Goal: Task Accomplishment & Management: Manage account settings

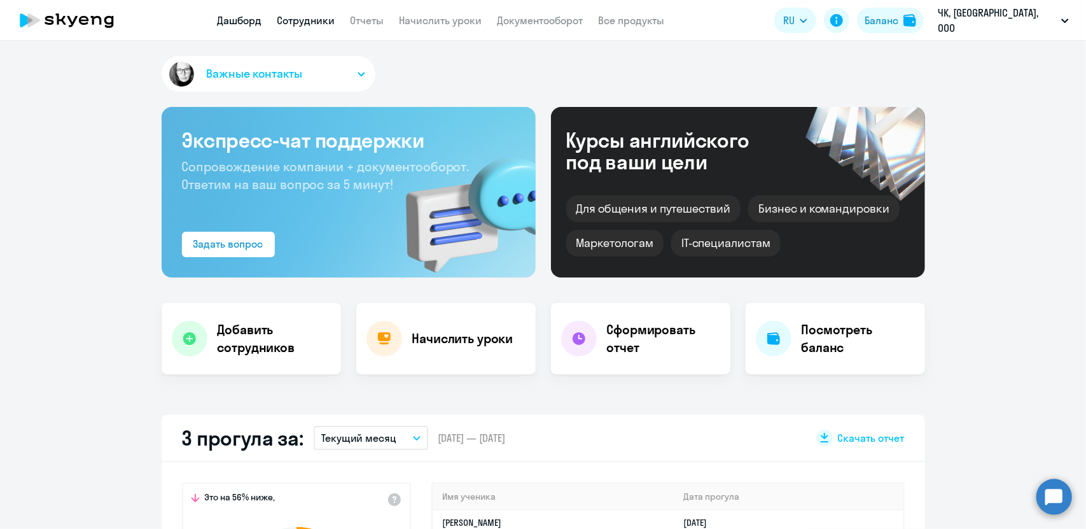
click at [314, 15] on link "Сотрудники" at bounding box center [306, 20] width 58 height 13
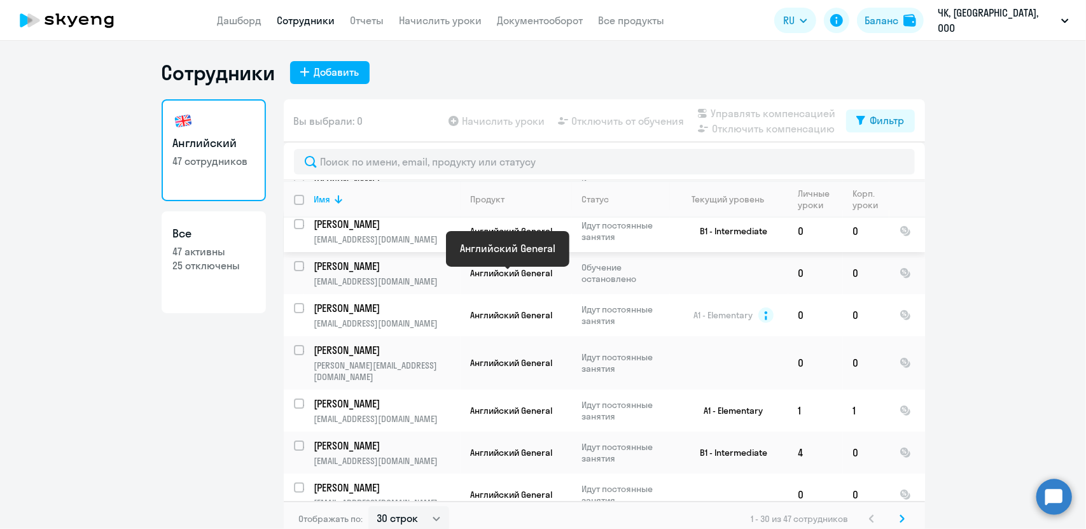
scroll to position [191, 0]
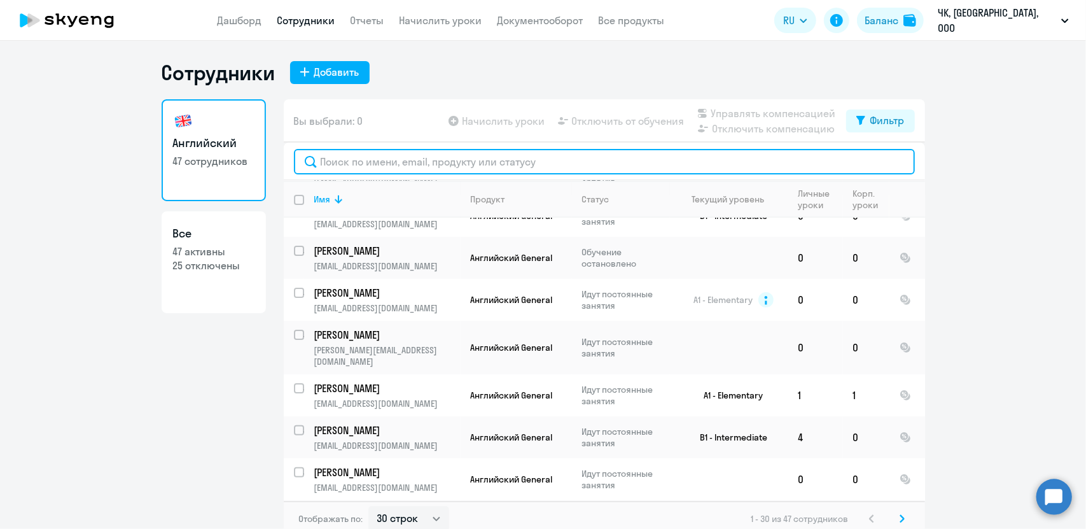
click at [425, 160] on input "text" at bounding box center [604, 161] width 621 height 25
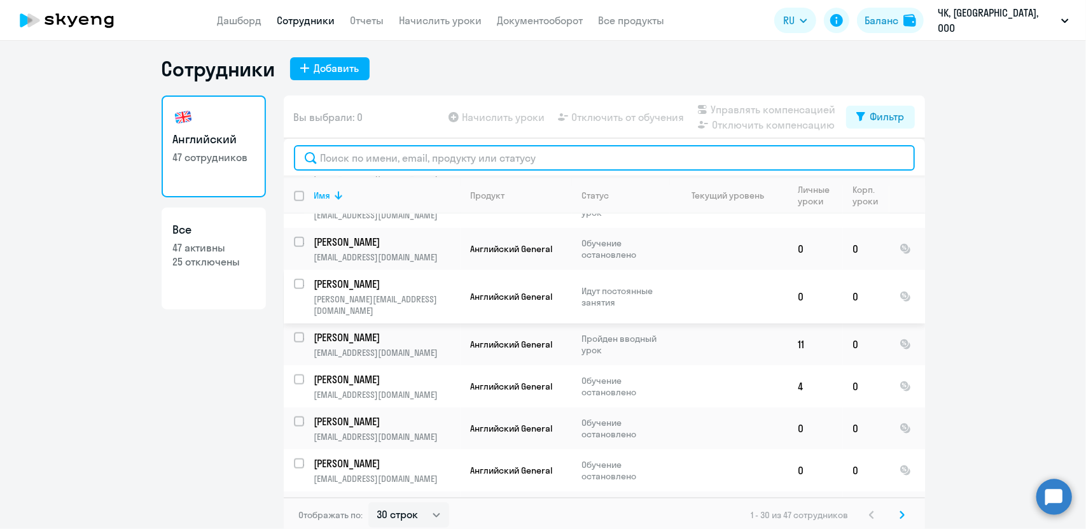
scroll to position [8, 0]
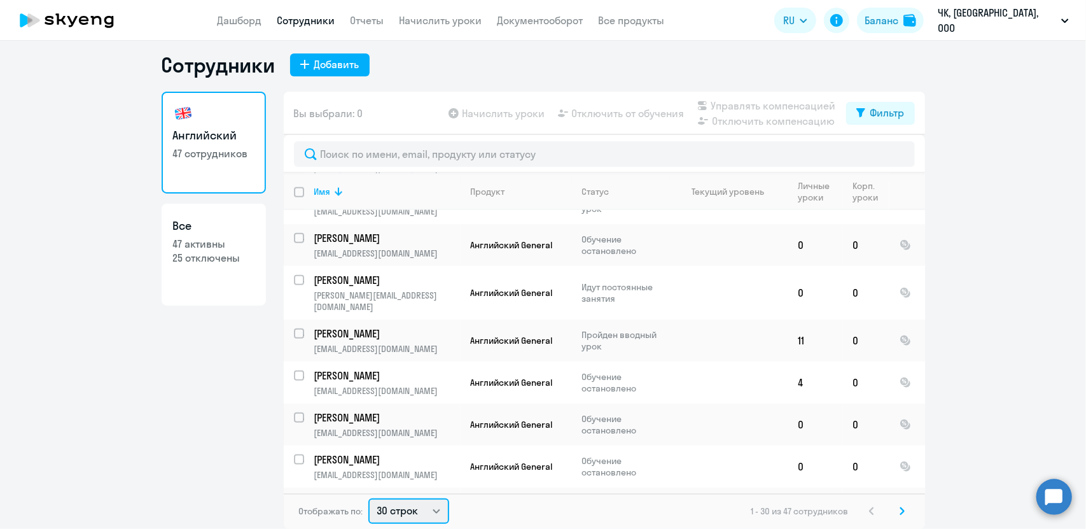
click at [392, 517] on select "30 строк 50 строк 100 строк" at bounding box center [408, 510] width 81 height 25
select select "100"
click at [368, 498] on select "30 строк 50 строк 100 строк" at bounding box center [408, 510] width 81 height 25
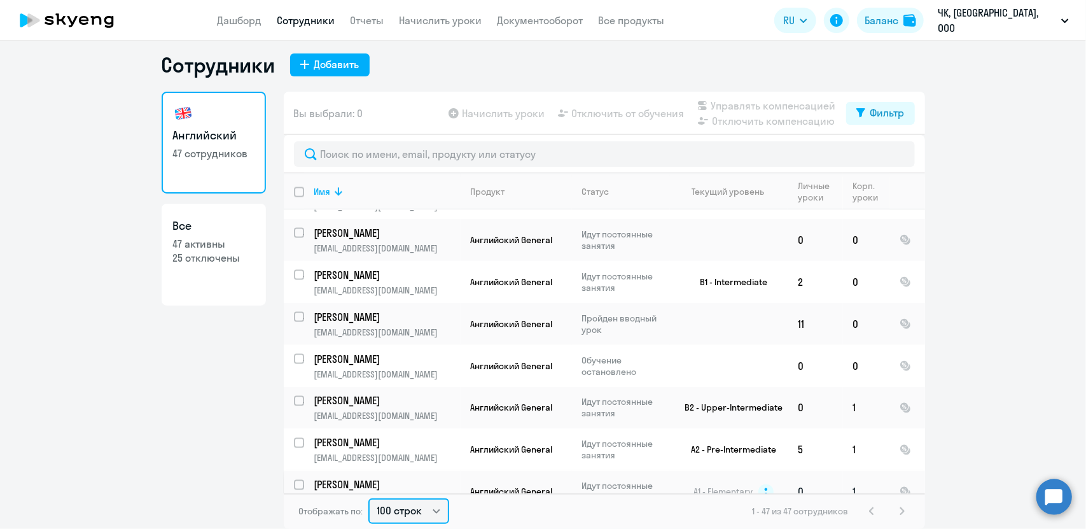
scroll to position [1670, 0]
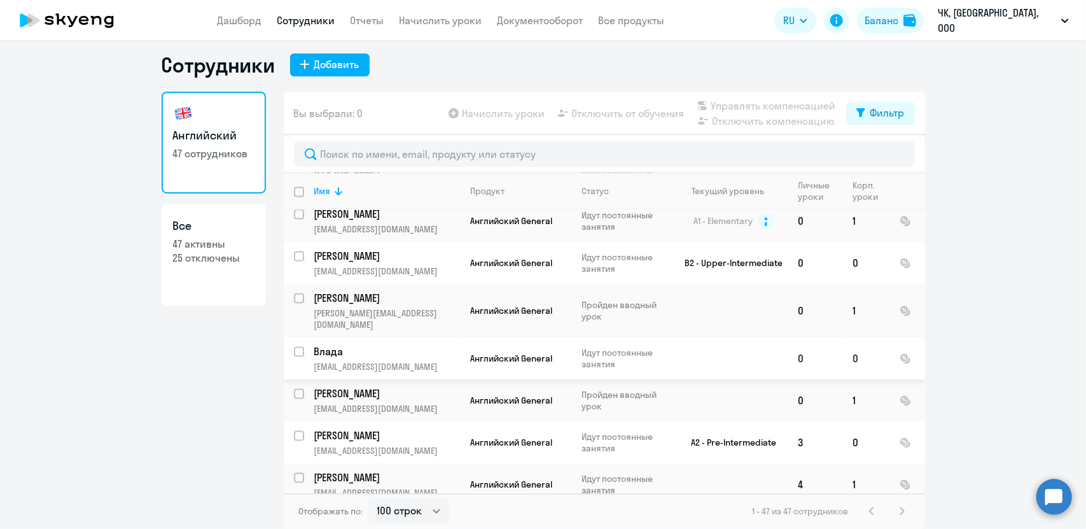
click at [297, 347] on input "select row 14463245" at bounding box center [306, 359] width 25 height 25
checkbox input "true"
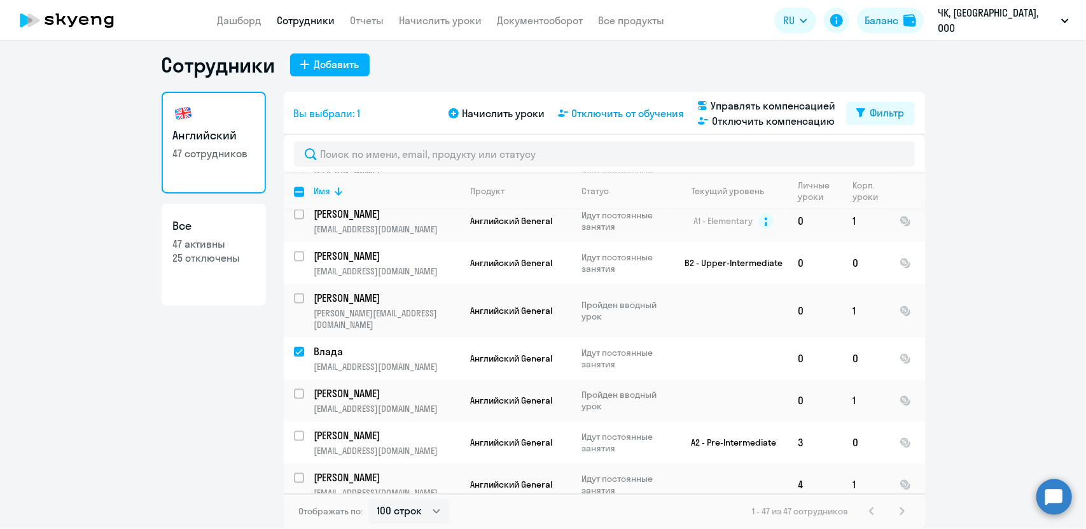
click at [591, 111] on span "Отключить от обучения" at bounding box center [628, 113] width 113 height 15
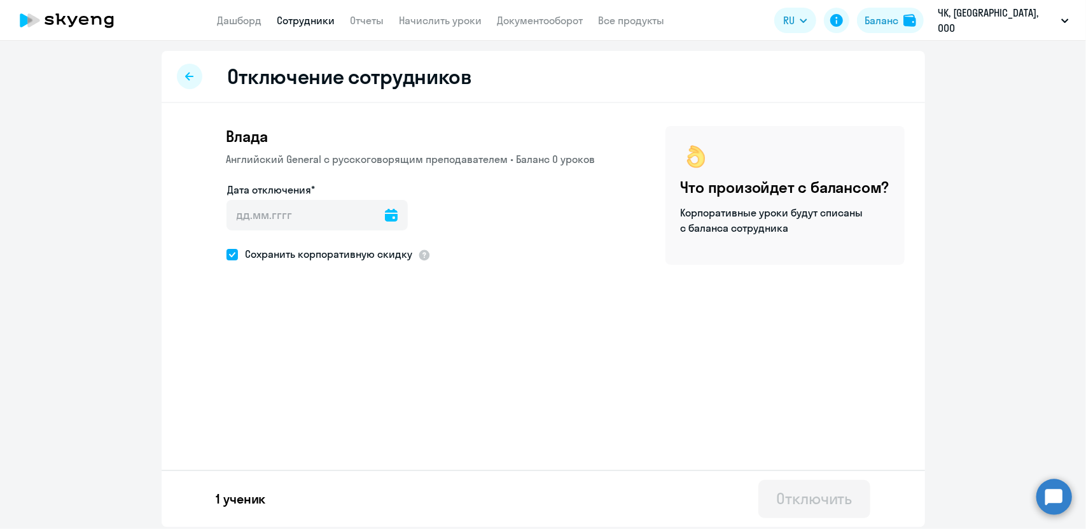
click at [385, 220] on icon at bounding box center [391, 215] width 13 height 13
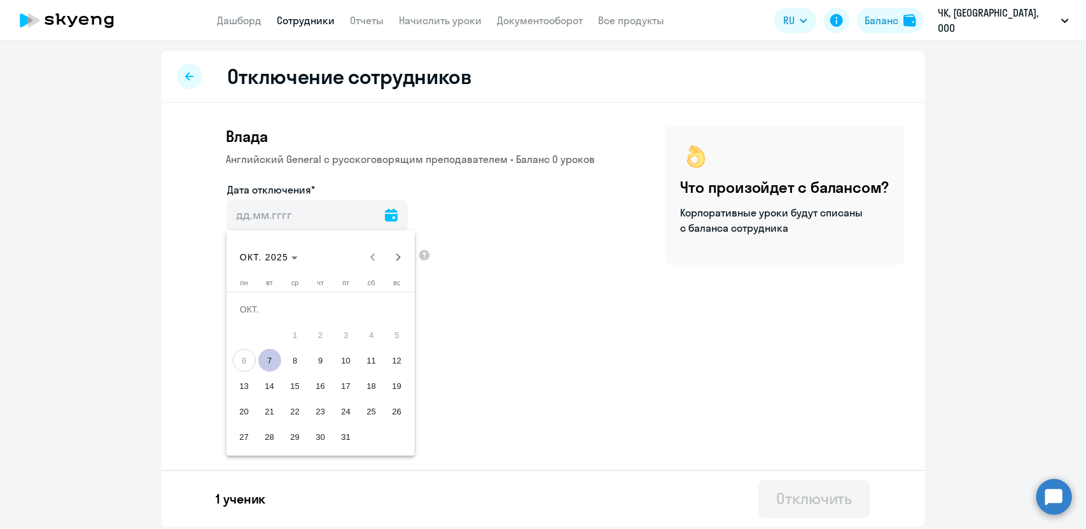
click at [269, 365] on span "7" at bounding box center [269, 360] width 23 height 23
type input "[DATE]"
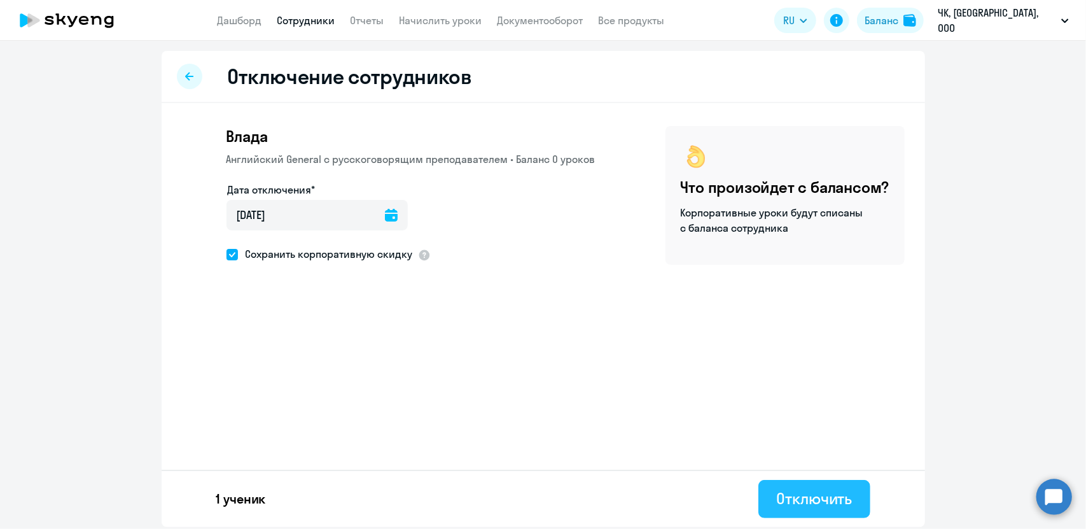
click at [807, 487] on button "Отключить" at bounding box center [813, 499] width 111 height 38
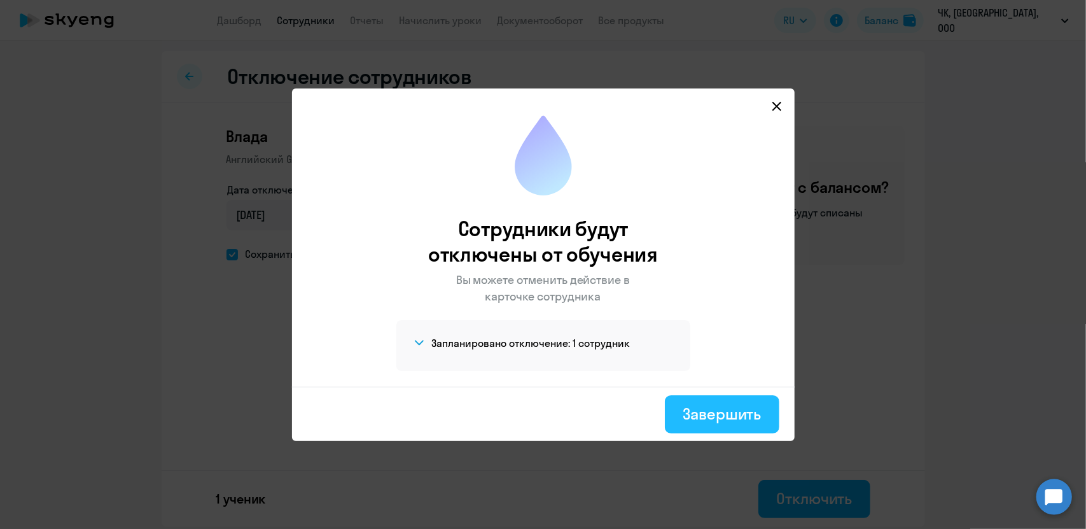
click at [706, 413] on div "Завершить" at bounding box center [722, 413] width 78 height 20
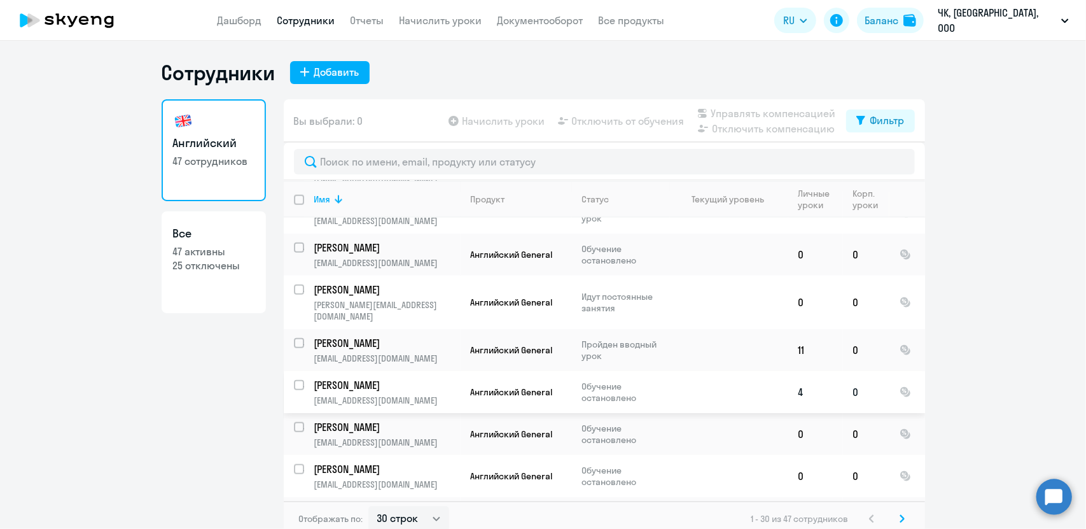
scroll to position [963, 0]
click at [414, 522] on select "30 строк 50 строк 100 строк" at bounding box center [408, 518] width 81 height 25
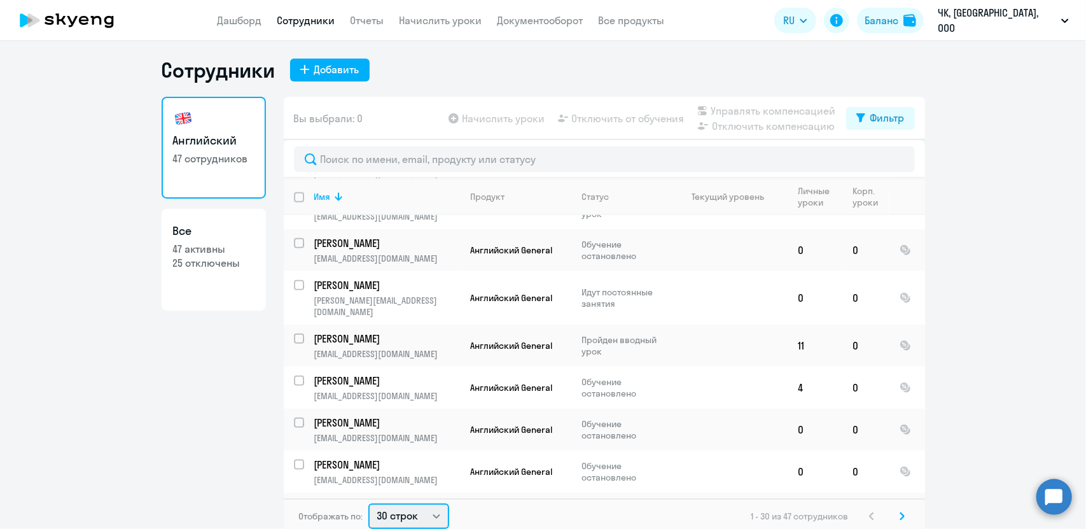
select select "100"
click at [368, 503] on select "30 строк 50 строк 100 строк" at bounding box center [408, 515] width 81 height 25
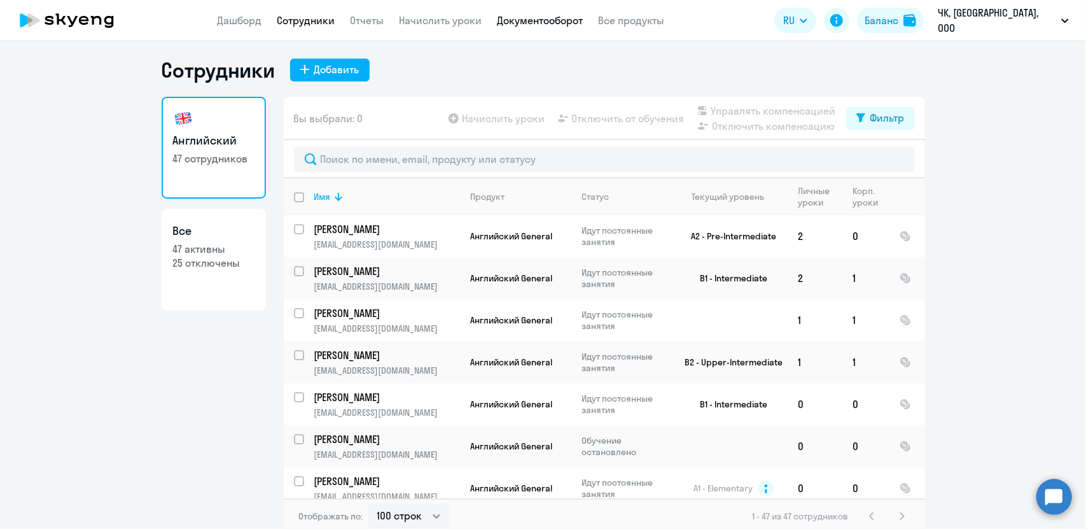
click at [572, 22] on link "Документооборот" at bounding box center [541, 20] width 86 height 13
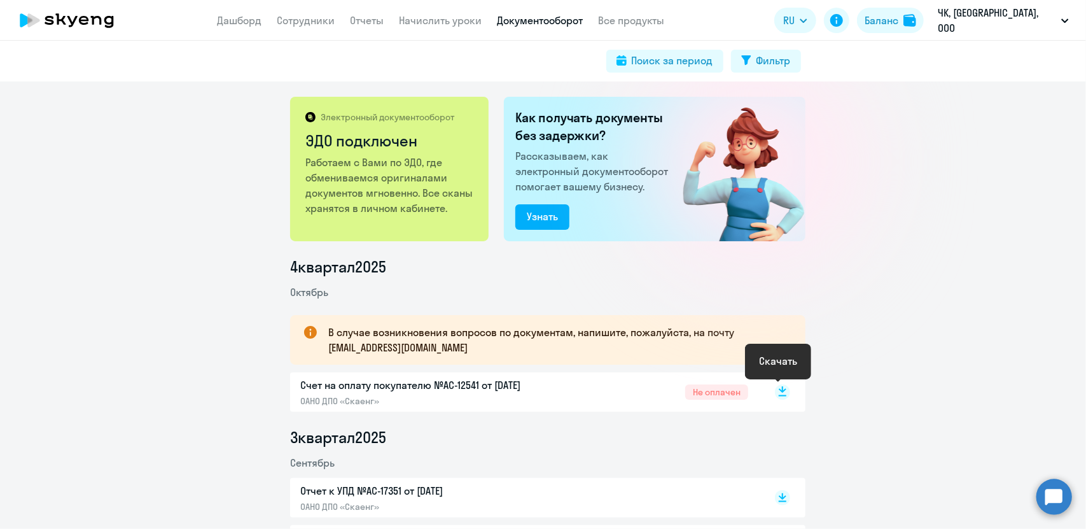
click at [780, 391] on rect at bounding box center [782, 391] width 15 height 15
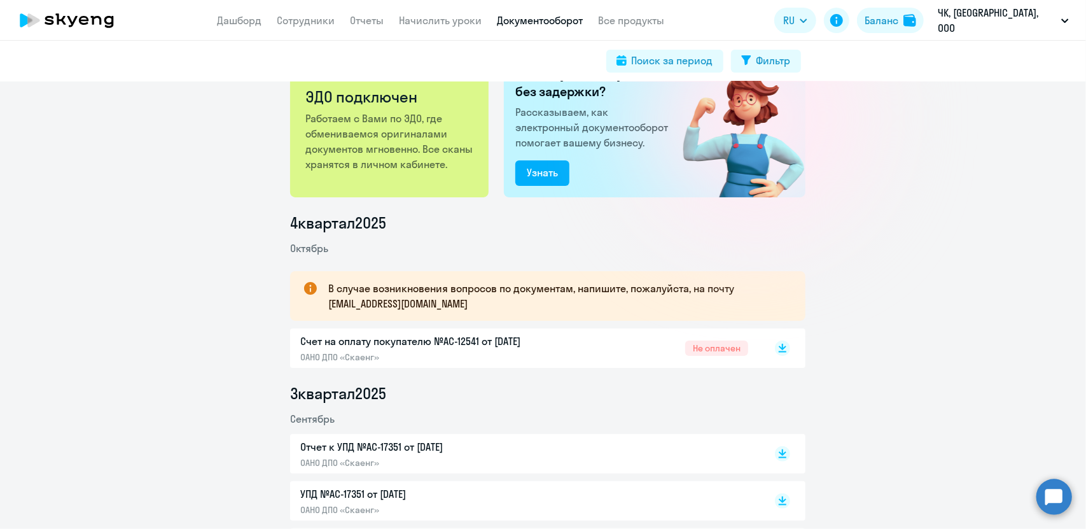
scroll to position [191, 0]
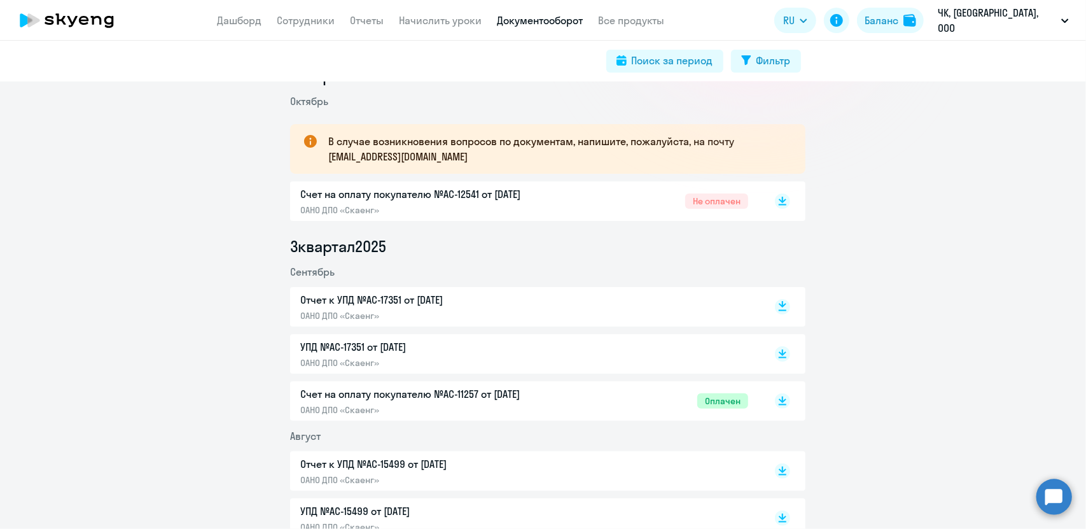
click at [779, 312] on rect at bounding box center [782, 306] width 15 height 15
click at [779, 349] on rect at bounding box center [782, 353] width 15 height 15
click at [309, 15] on link "Сотрудники" at bounding box center [306, 20] width 58 height 13
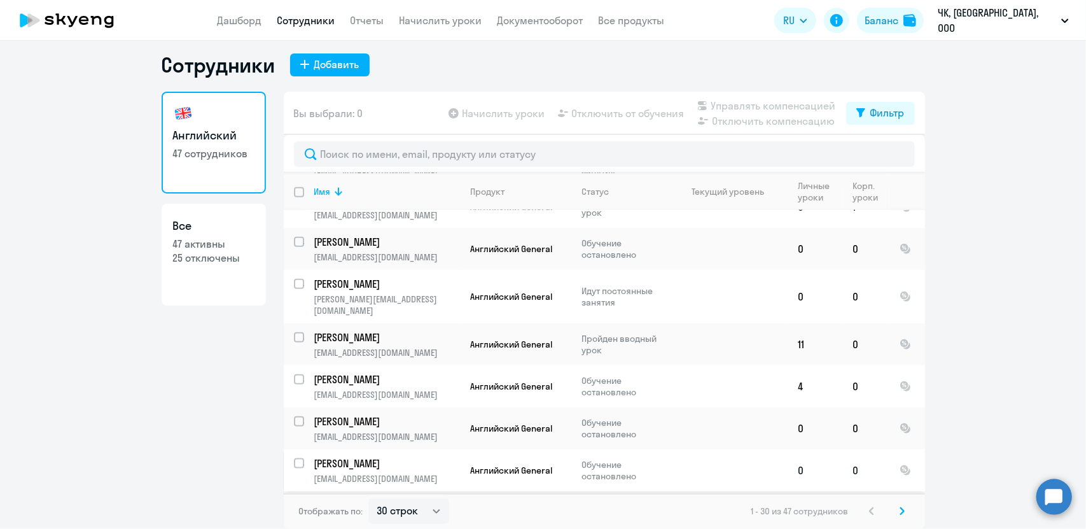
scroll to position [963, 0]
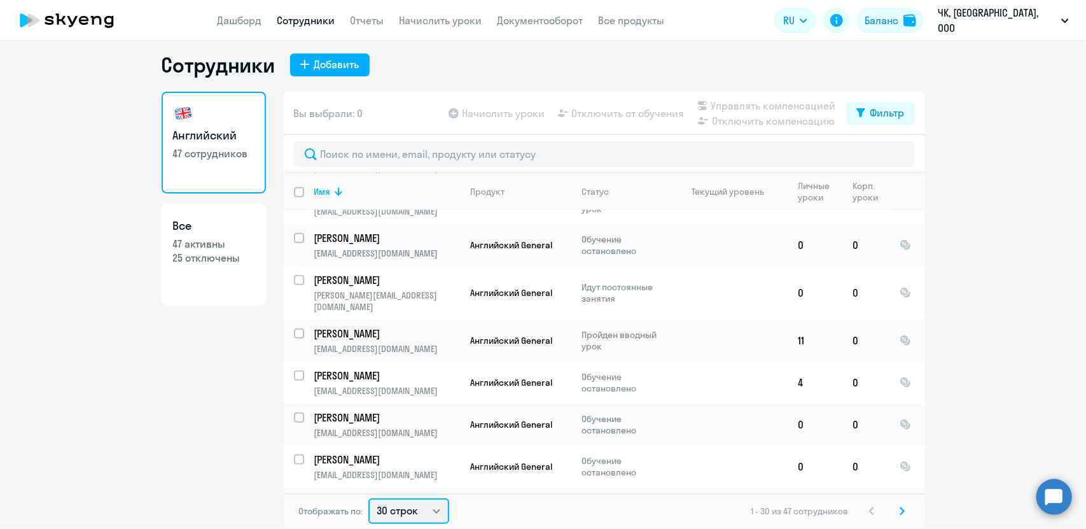
click at [389, 520] on select "30 строк 50 строк 100 строк" at bounding box center [408, 510] width 81 height 25
select select "100"
click at [368, 498] on select "30 строк 50 строк 100 строк" at bounding box center [408, 510] width 81 height 25
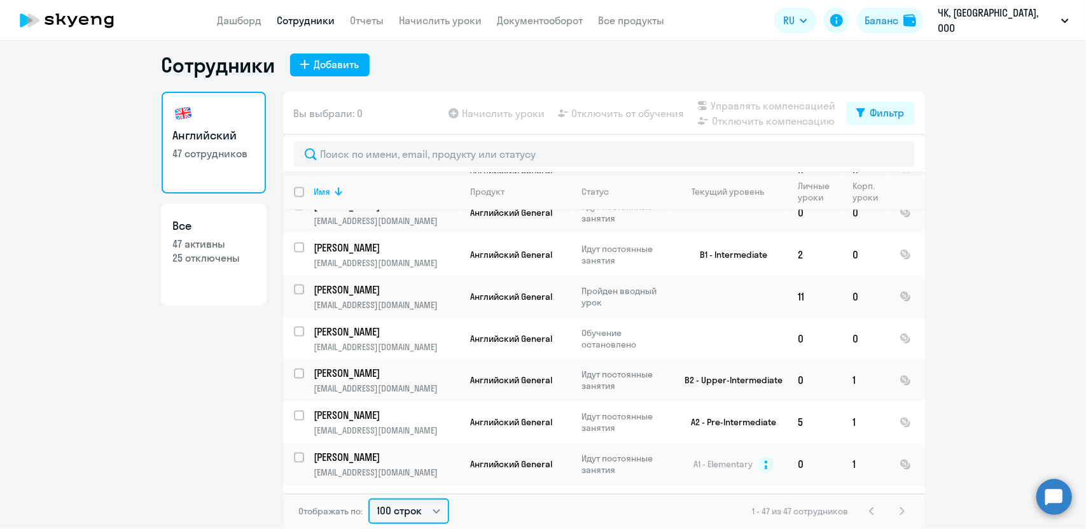
scroll to position [1670, 0]
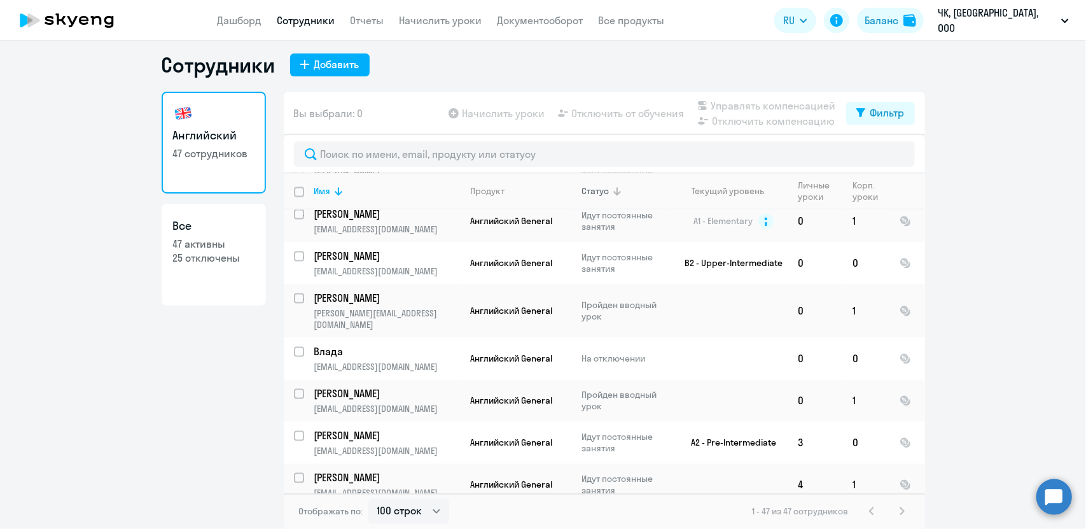
click at [610, 190] on icon at bounding box center [617, 191] width 15 height 15
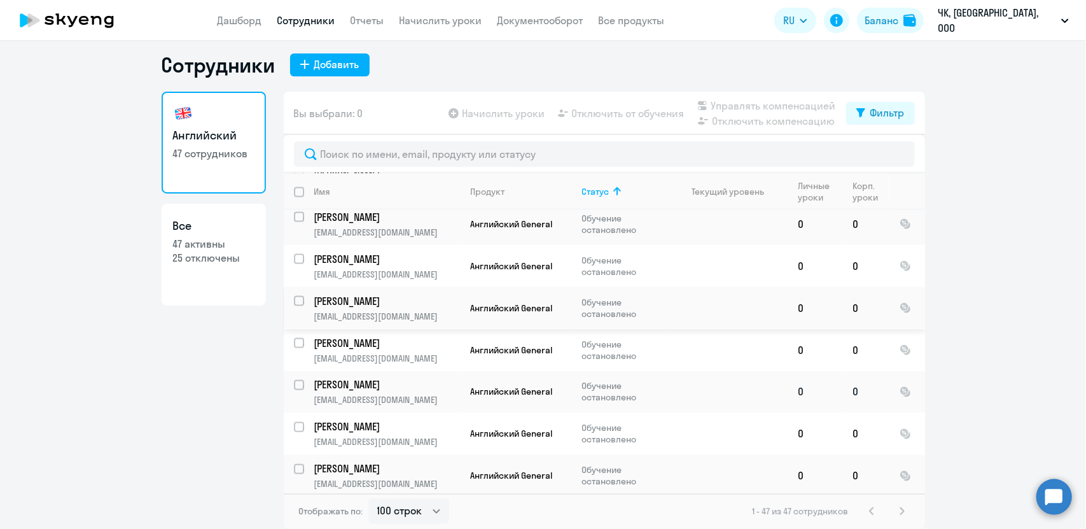
scroll to position [1352, 0]
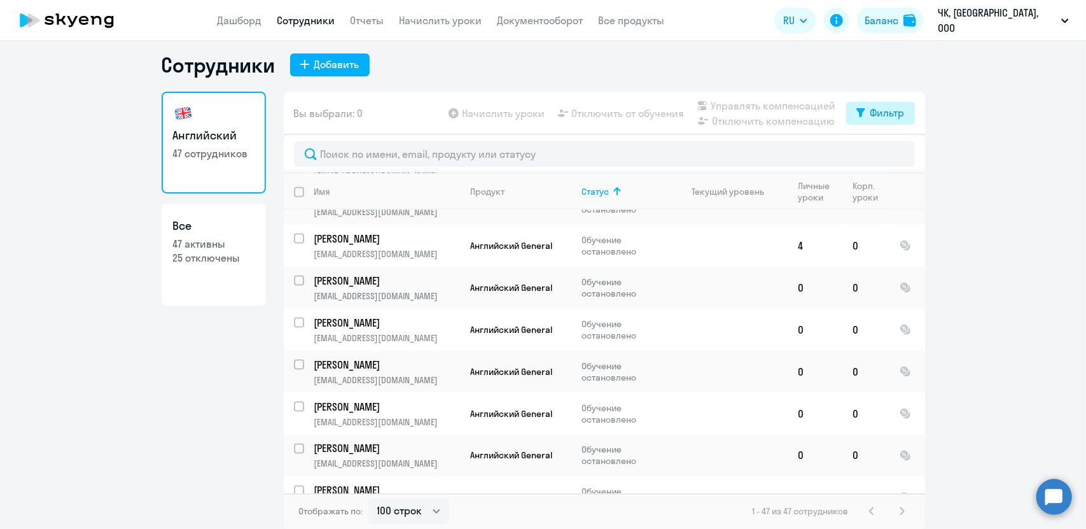
click at [877, 114] on div "Фильтр" at bounding box center [887, 112] width 34 height 15
click at [895, 151] on span at bounding box center [889, 154] width 22 height 13
click at [878, 154] on input "checkbox" at bounding box center [877, 154] width 1 height 1
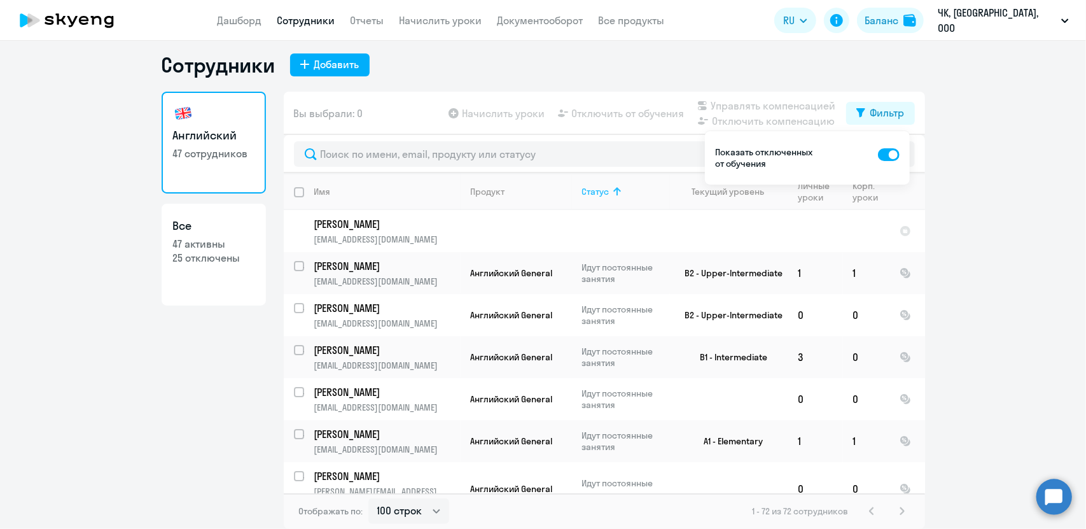
click at [596, 194] on div "Статус" at bounding box center [595, 191] width 27 height 11
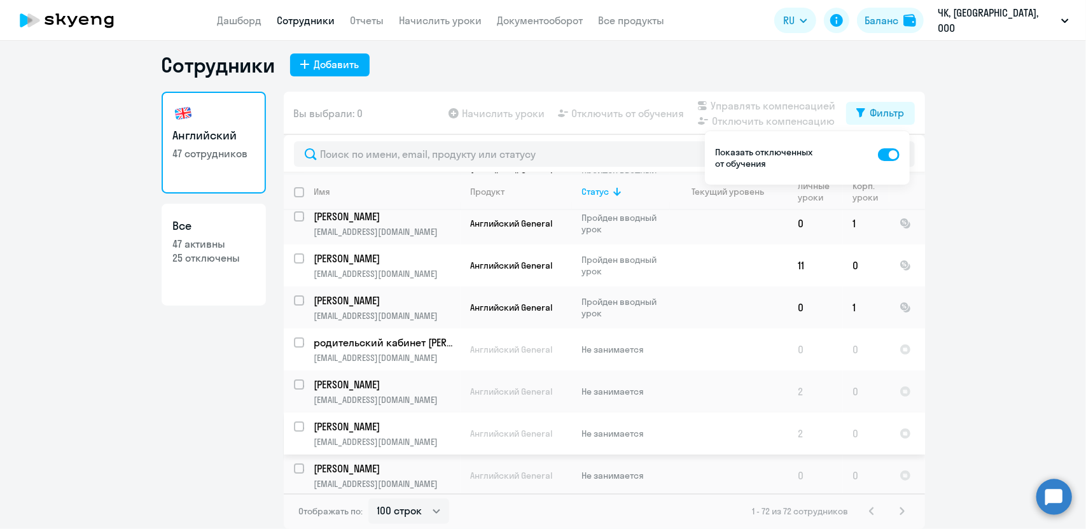
scroll to position [127, 0]
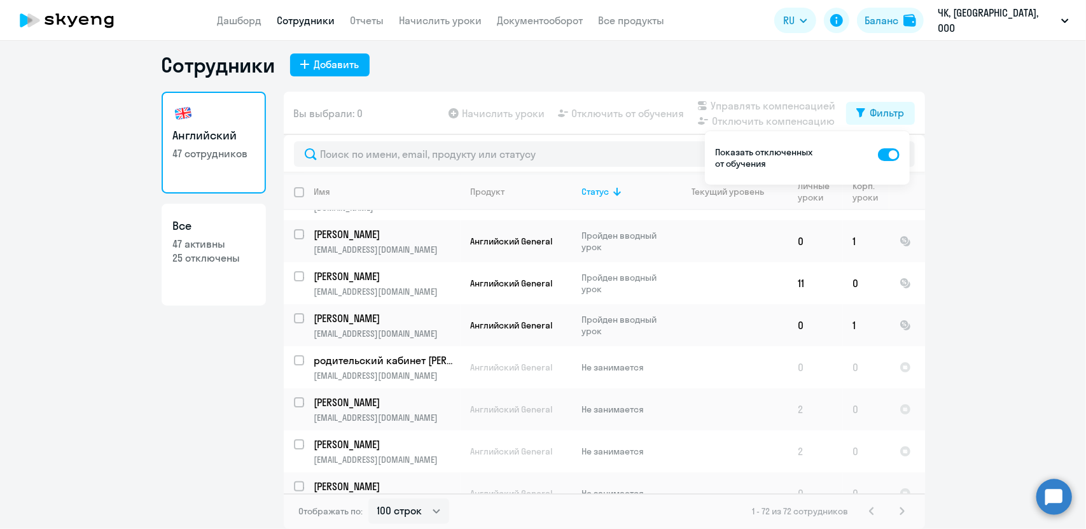
click at [888, 150] on span at bounding box center [889, 154] width 22 height 13
click at [878, 154] on input "checkbox" at bounding box center [877, 154] width 1 height 1
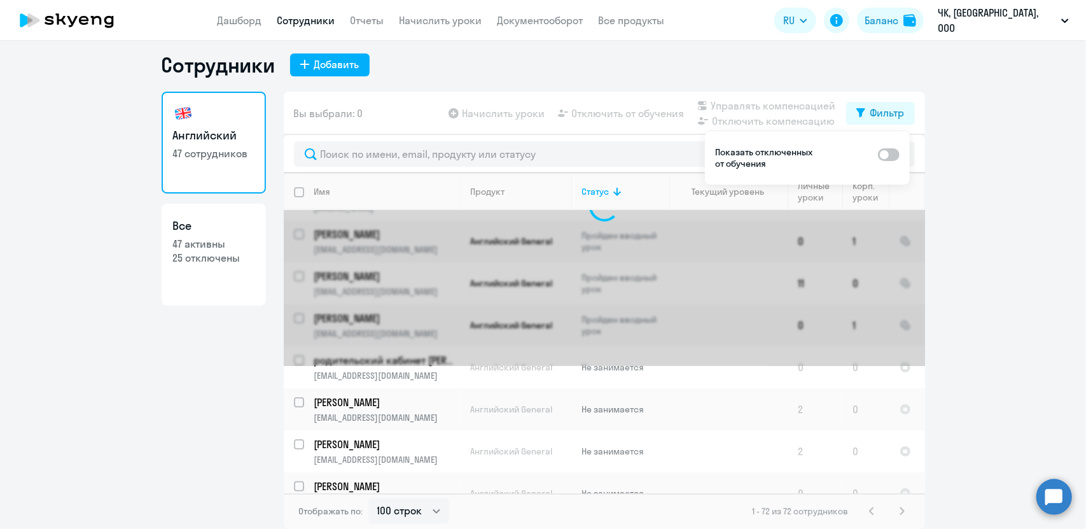
scroll to position [0, 0]
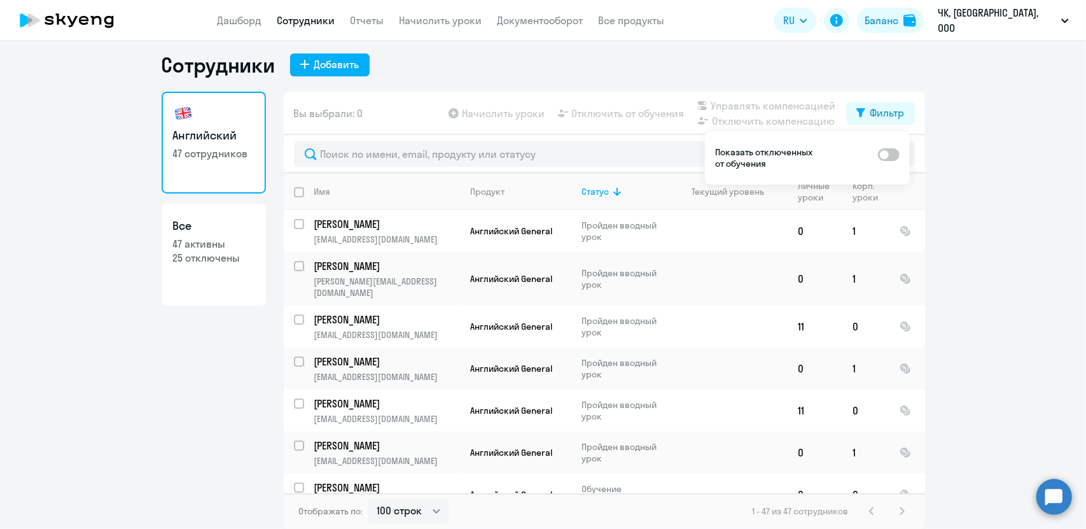
click at [895, 153] on span at bounding box center [889, 154] width 22 height 13
click at [878, 154] on input "checkbox" at bounding box center [877, 154] width 1 height 1
checkbox input "true"
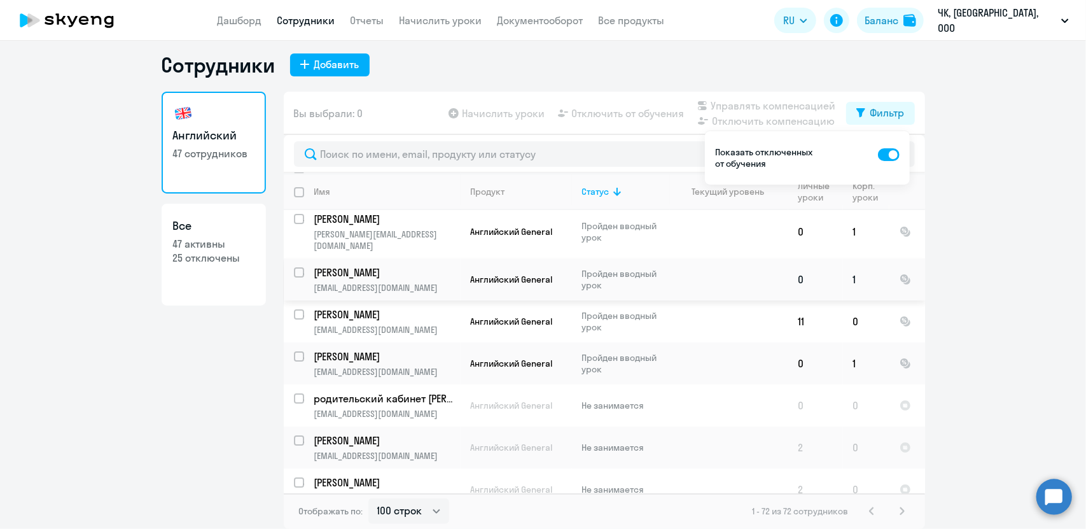
scroll to position [127, 0]
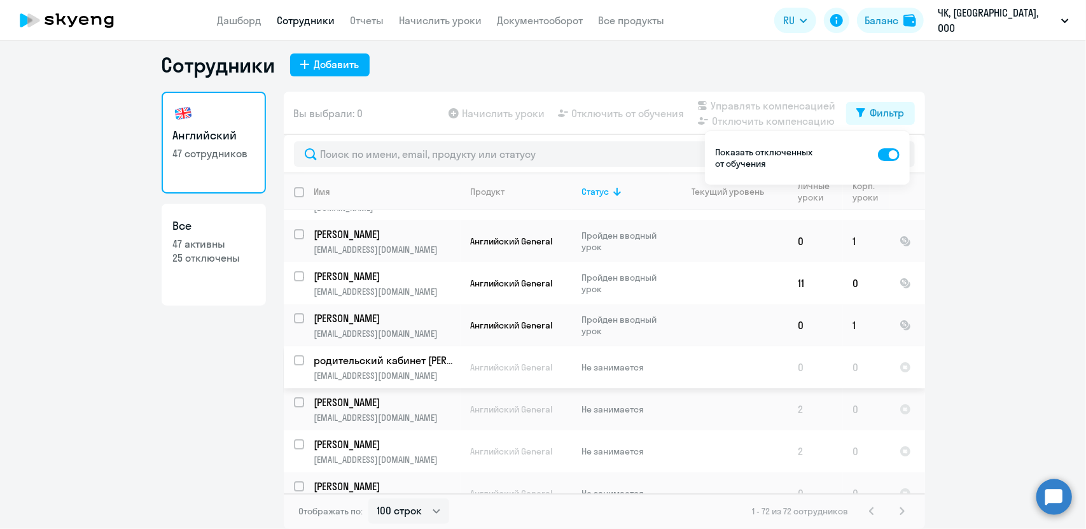
click at [294, 355] on input "select row 16554643" at bounding box center [306, 367] width 25 height 25
checkbox input "true"
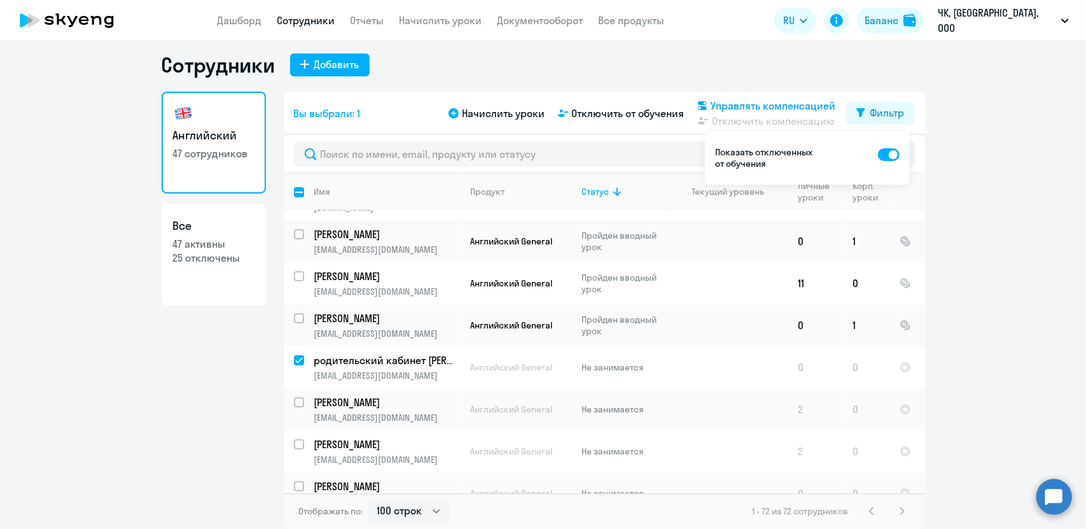
click at [756, 108] on span "Управлять компенсацией" at bounding box center [773, 105] width 125 height 15
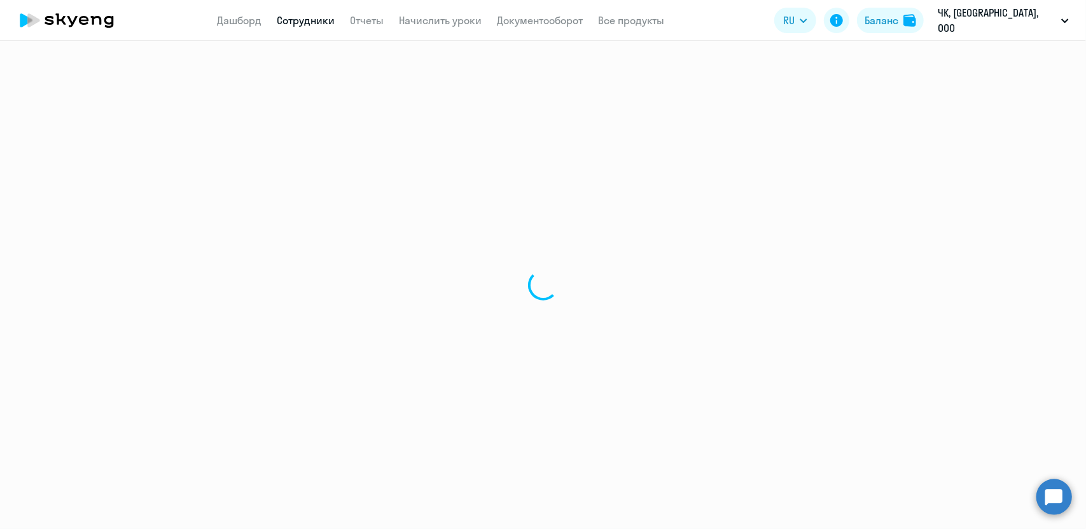
select select "30"
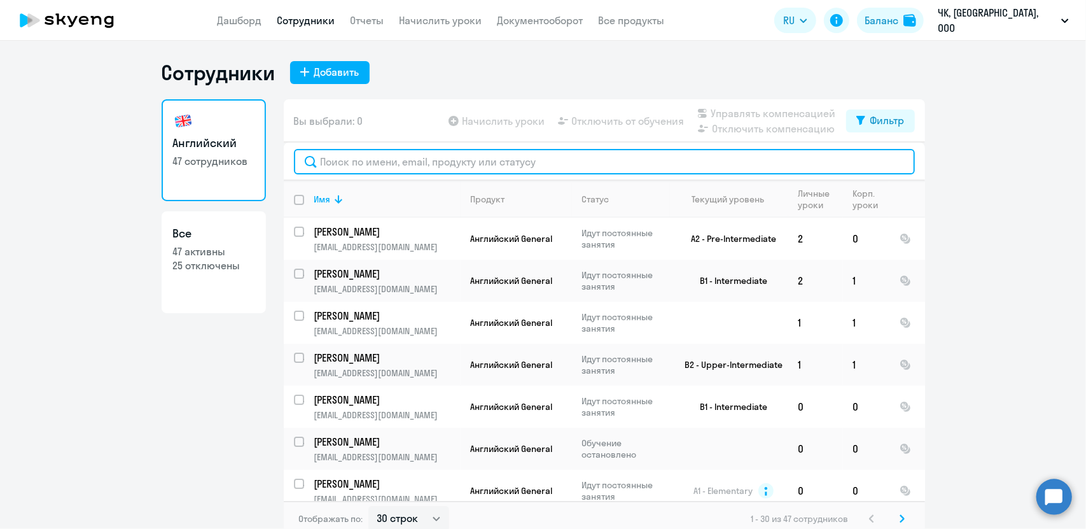
click at [356, 158] on input "text" at bounding box center [604, 161] width 621 height 25
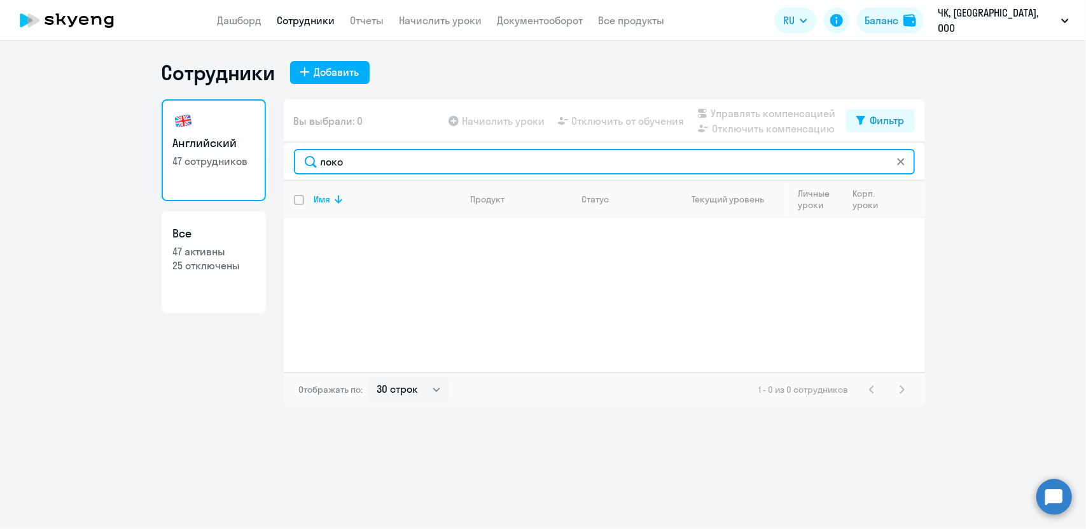
type input "локо"
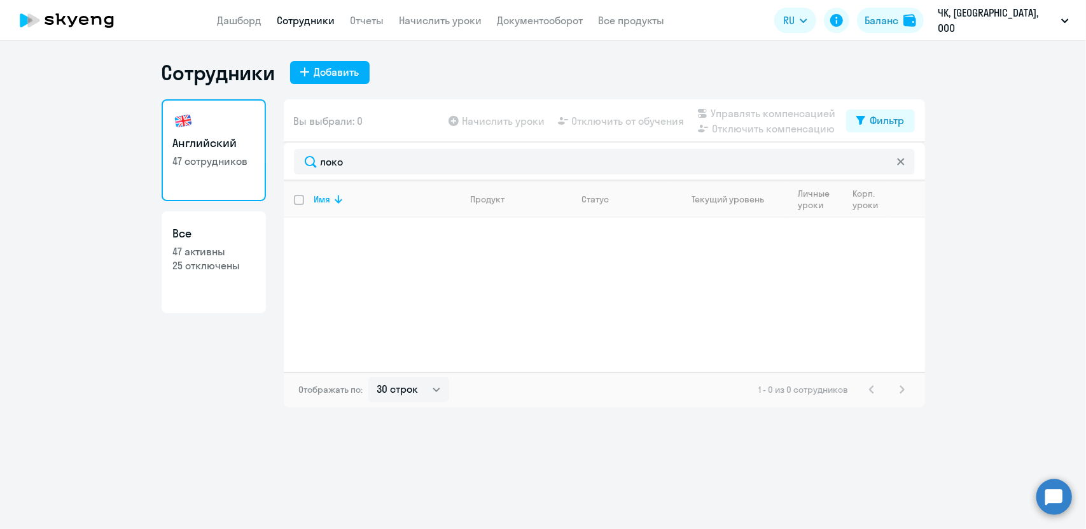
click at [897, 164] on icon at bounding box center [901, 162] width 8 height 8
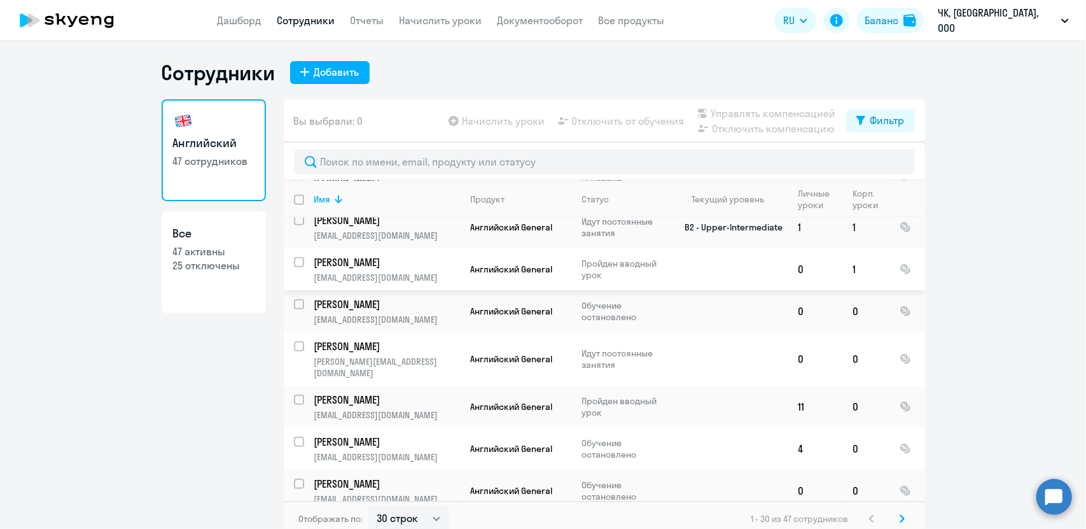
scroll to position [963, 0]
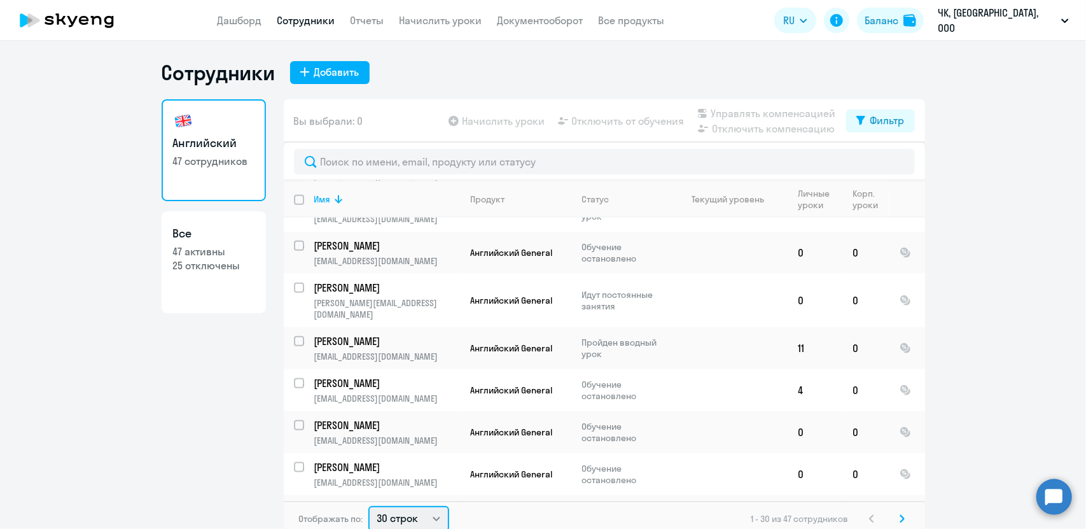
click at [407, 513] on select "30 строк 50 строк 100 строк" at bounding box center [408, 518] width 81 height 25
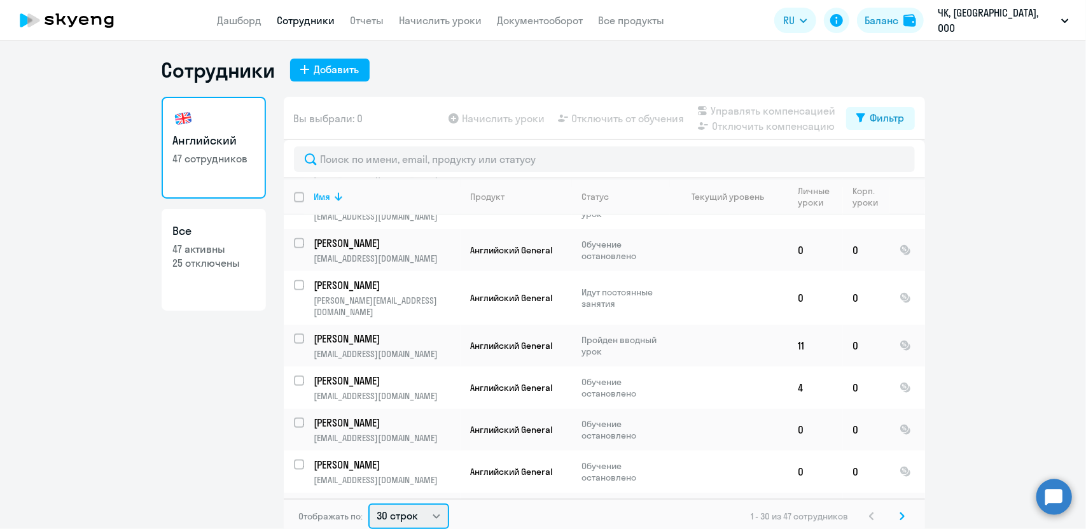
select select "100"
click at [368, 503] on select "30 строк 50 строк 100 строк" at bounding box center [408, 515] width 81 height 25
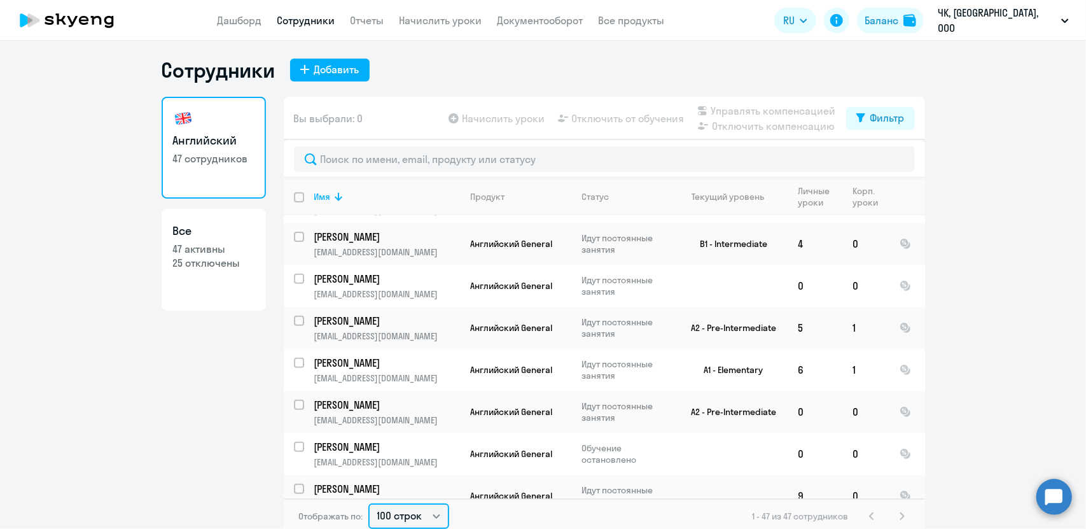
scroll to position [573, 0]
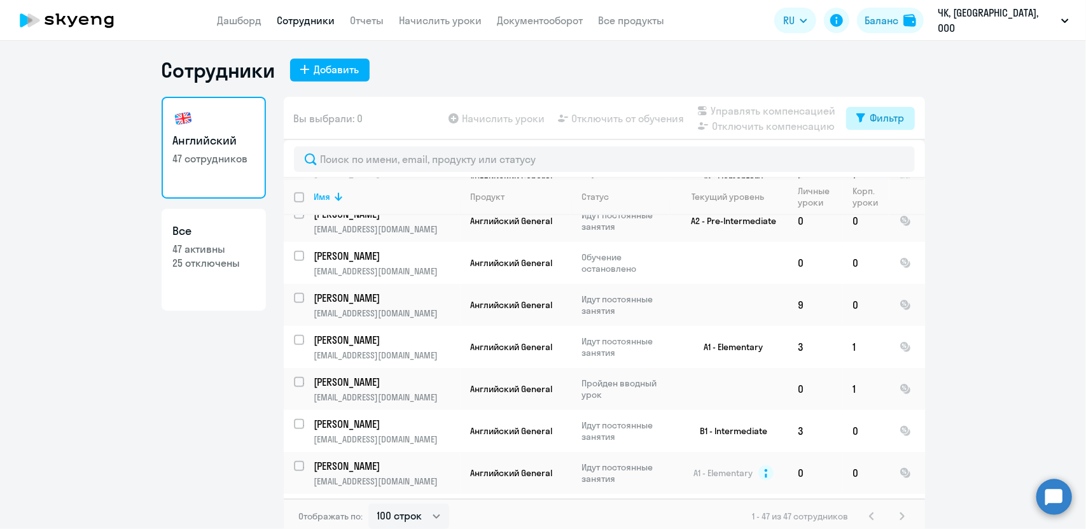
click at [883, 127] on button "Фильтр" at bounding box center [880, 118] width 69 height 23
click at [888, 160] on span at bounding box center [889, 159] width 22 height 13
click at [878, 160] on input "checkbox" at bounding box center [877, 159] width 1 height 1
checkbox input "true"
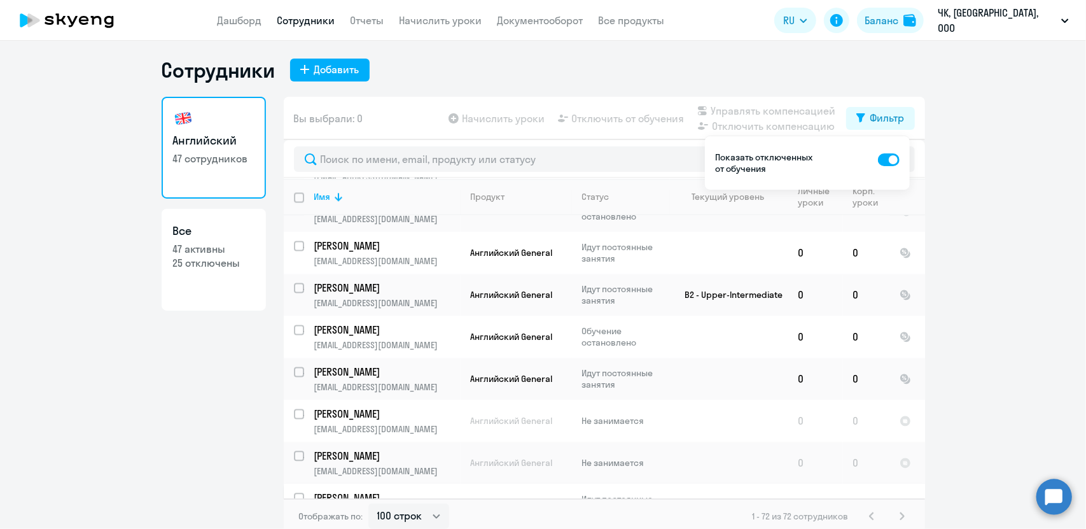
scroll to position [1845, 0]
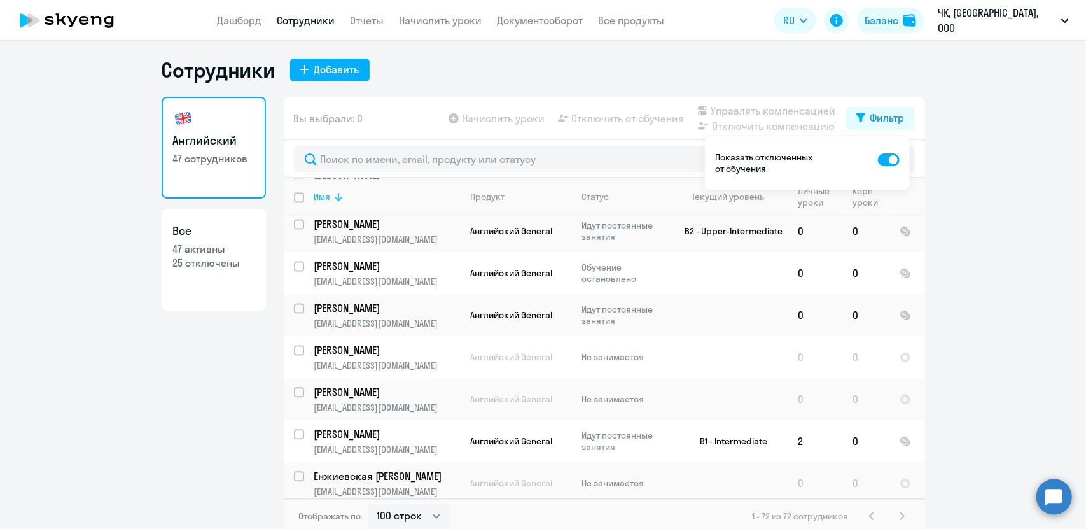
click at [323, 195] on div "Имя" at bounding box center [322, 196] width 17 height 11
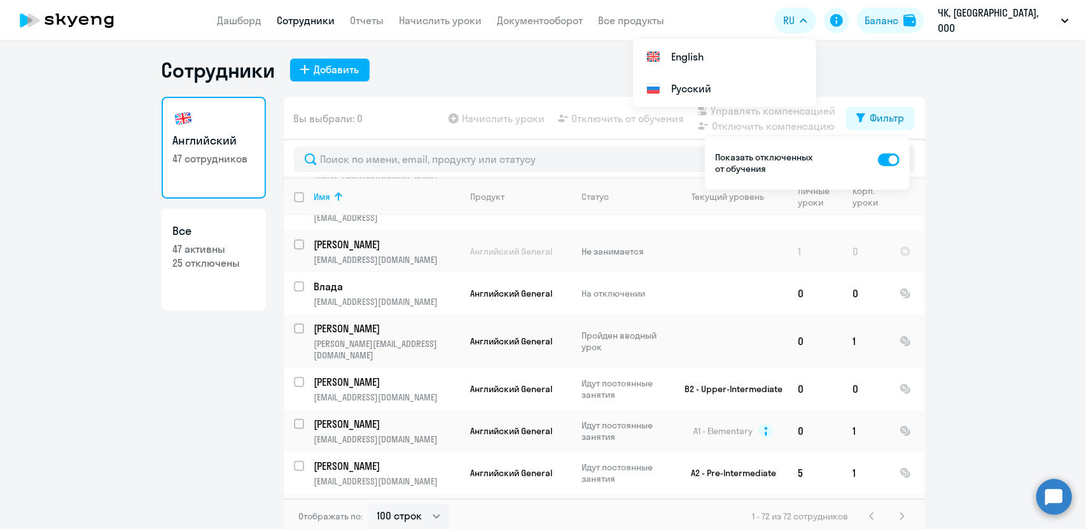
scroll to position [382, 0]
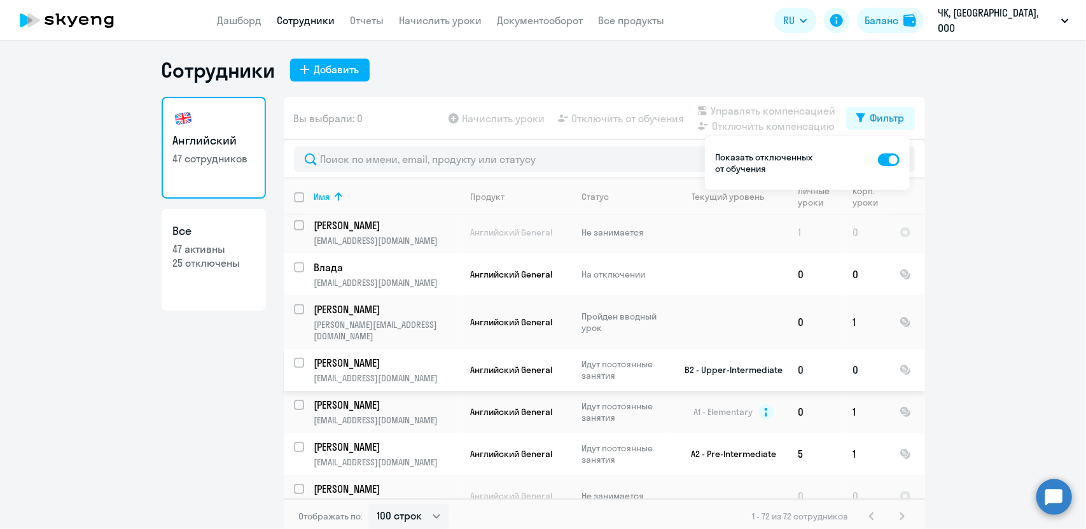
click at [294, 358] on input "select row 37974275" at bounding box center [306, 370] width 25 height 25
checkbox input "true"
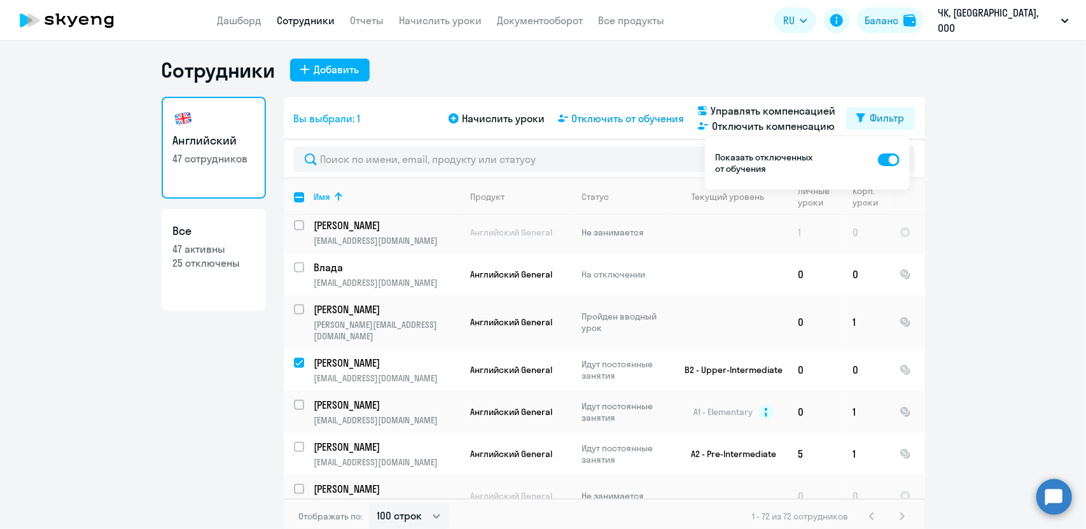
click at [604, 114] on span "Отключить от обучения" at bounding box center [628, 118] width 113 height 15
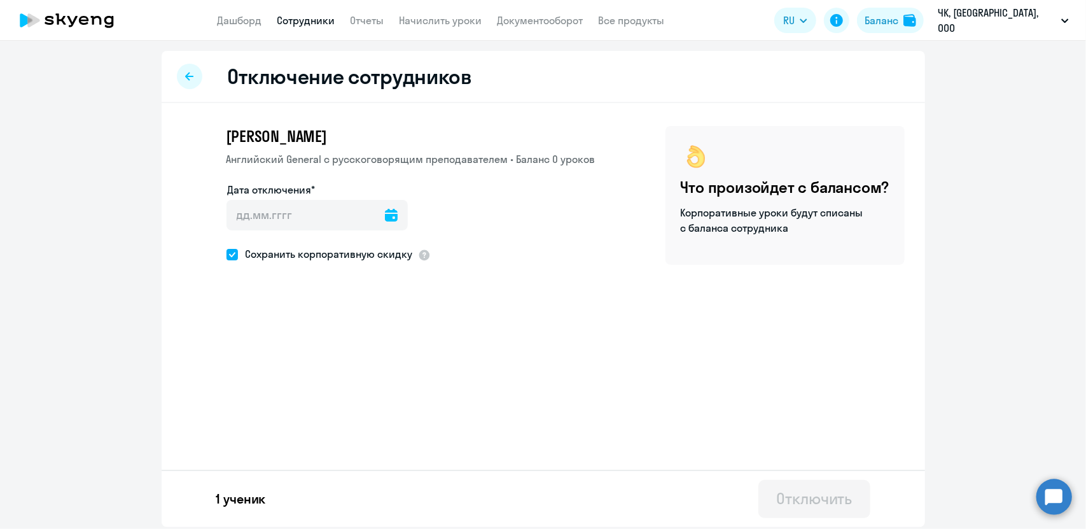
click at [385, 213] on icon at bounding box center [391, 215] width 13 height 13
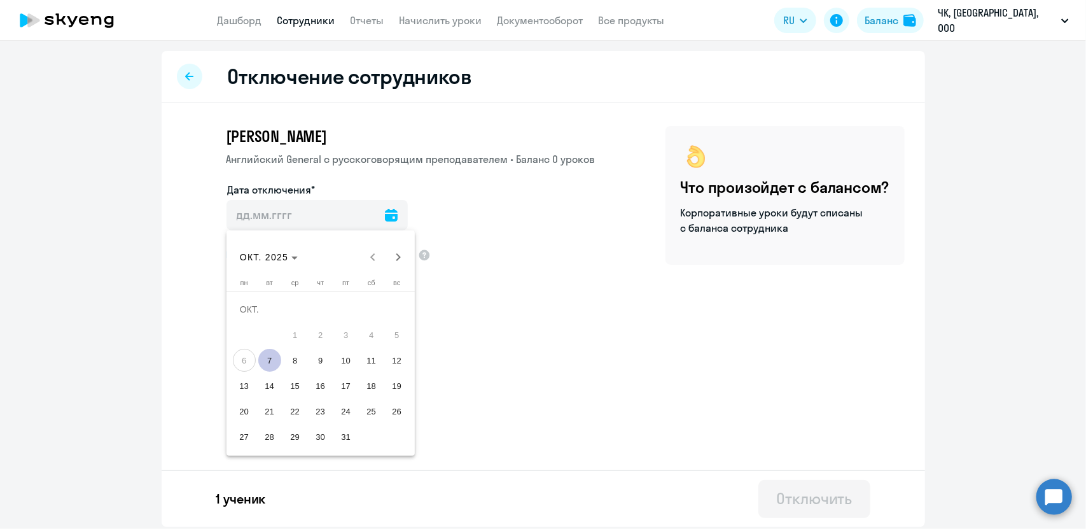
click at [269, 361] on span "7" at bounding box center [269, 360] width 23 height 23
type input "[DATE]"
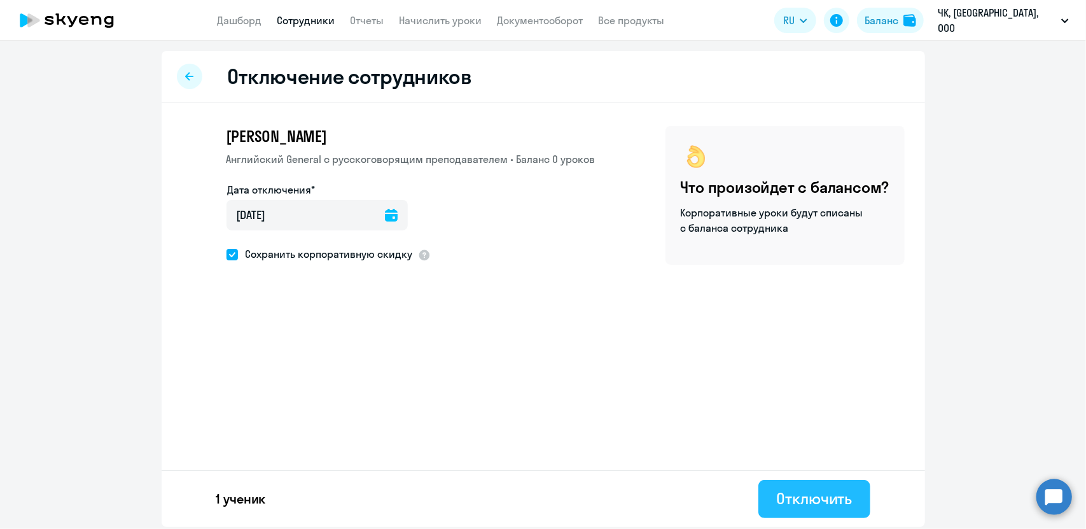
click at [797, 492] on div "Отключить" at bounding box center [814, 498] width 76 height 20
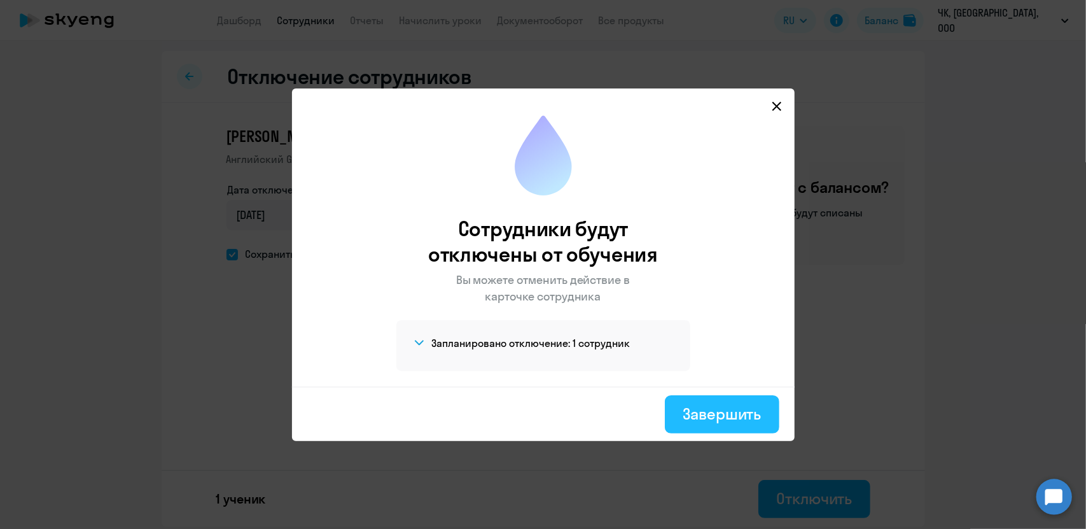
click at [680, 403] on button "Завершить" at bounding box center [722, 414] width 114 height 38
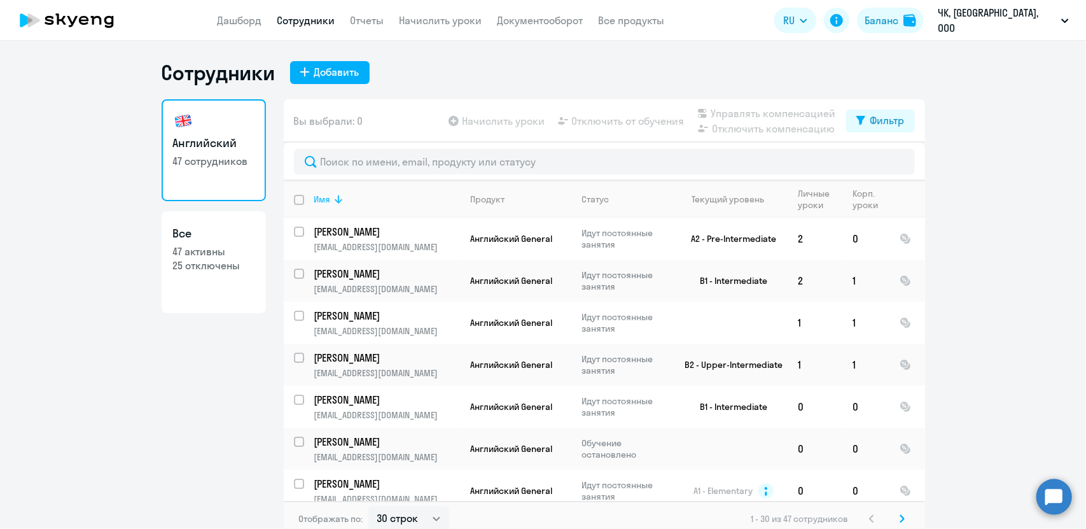
click at [325, 198] on div "Имя" at bounding box center [322, 198] width 17 height 11
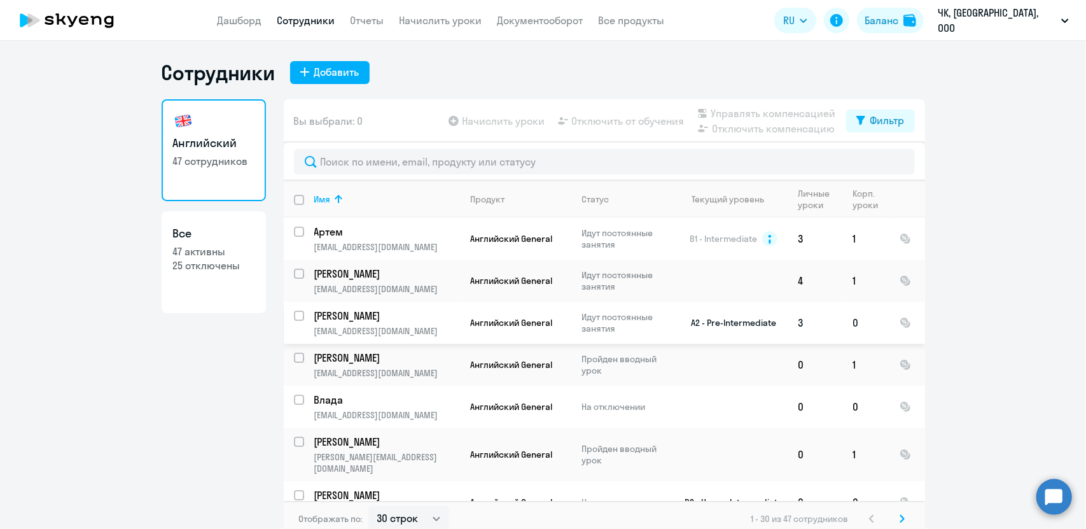
scroll to position [255, 0]
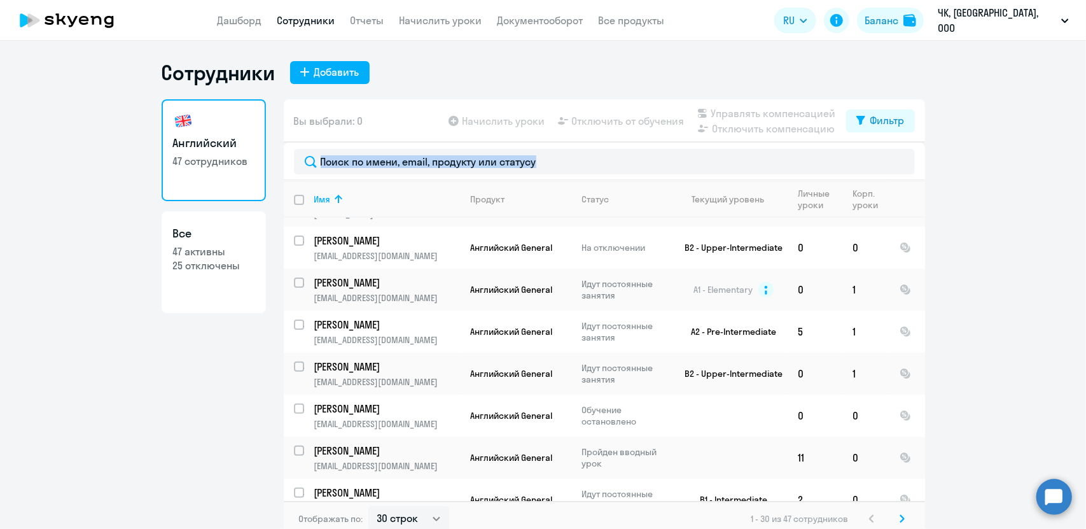
drag, startPoint x: 1075, startPoint y: 191, endPoint x: 1082, endPoint y: 279, distance: 88.7
click at [1082, 279] on div "Сотрудники Добавить Английский 47 сотрудников Все 47 активны 25 отключены Вы вы…" at bounding box center [543, 285] width 1086 height 488
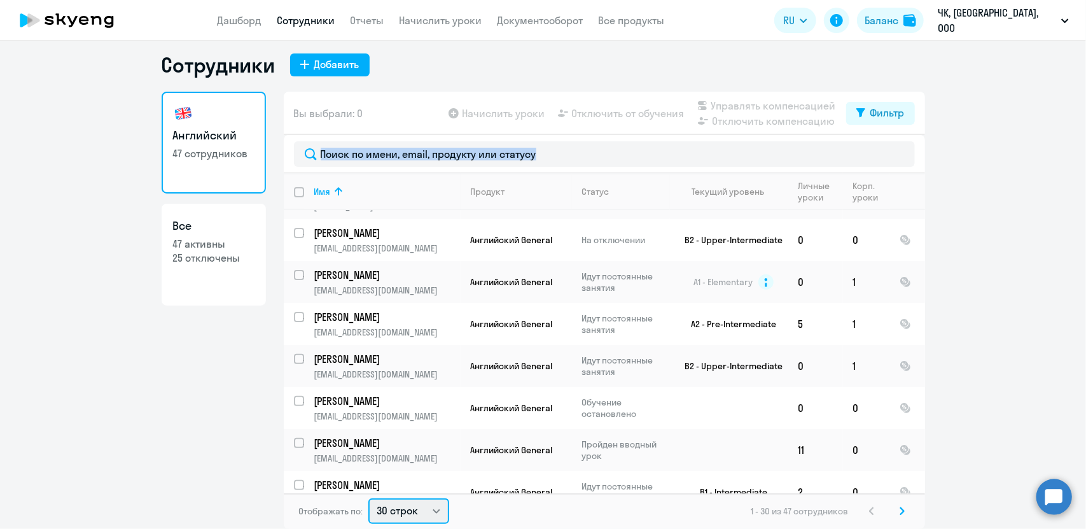
click at [391, 512] on select "30 строк 50 строк 100 строк" at bounding box center [408, 510] width 81 height 25
select select "100"
click at [368, 498] on select "30 строк 50 строк 100 строк" at bounding box center [408, 510] width 81 height 25
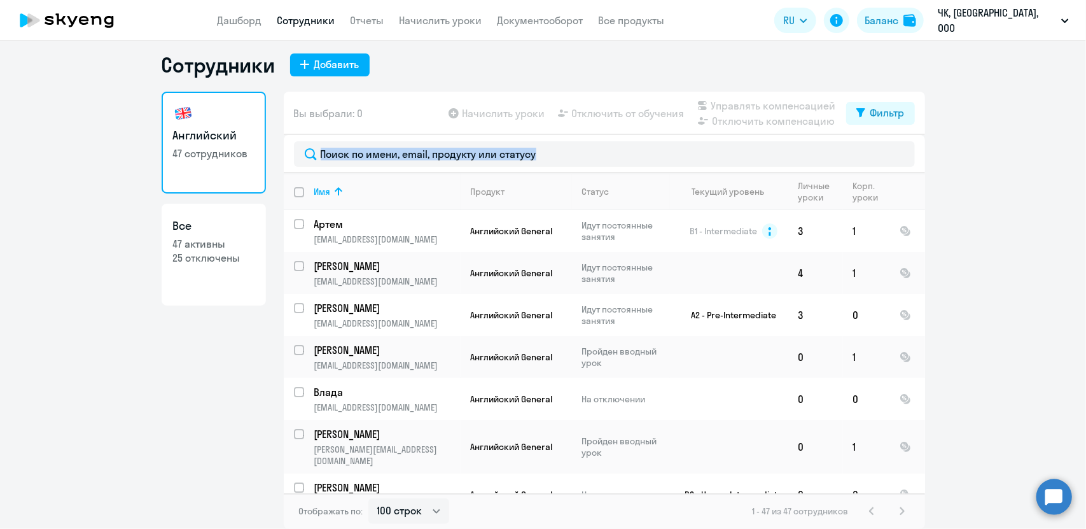
click at [975, 290] on ng-component "Сотрудники Добавить Английский 47 сотрудников Все 47 активны 25 отключены Вы вы…" at bounding box center [543, 290] width 1086 height 477
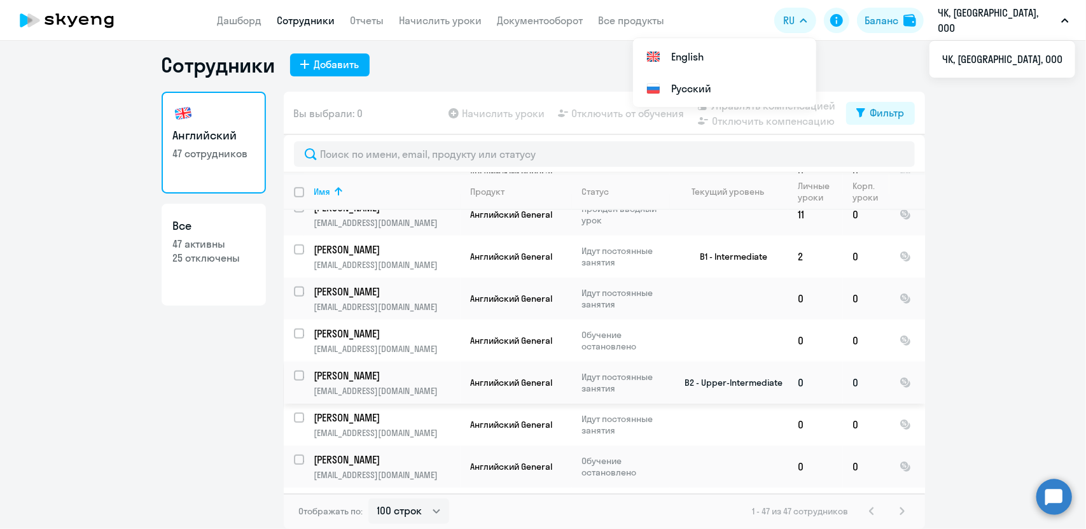
scroll to position [509, 0]
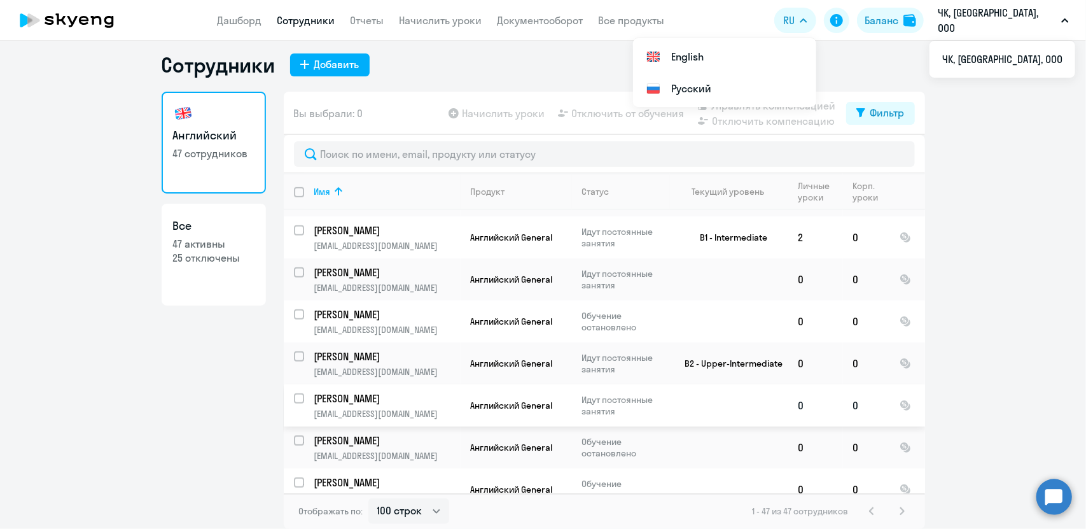
click at [294, 393] on input "select row 37994432" at bounding box center [306, 405] width 25 height 25
checkbox input "true"
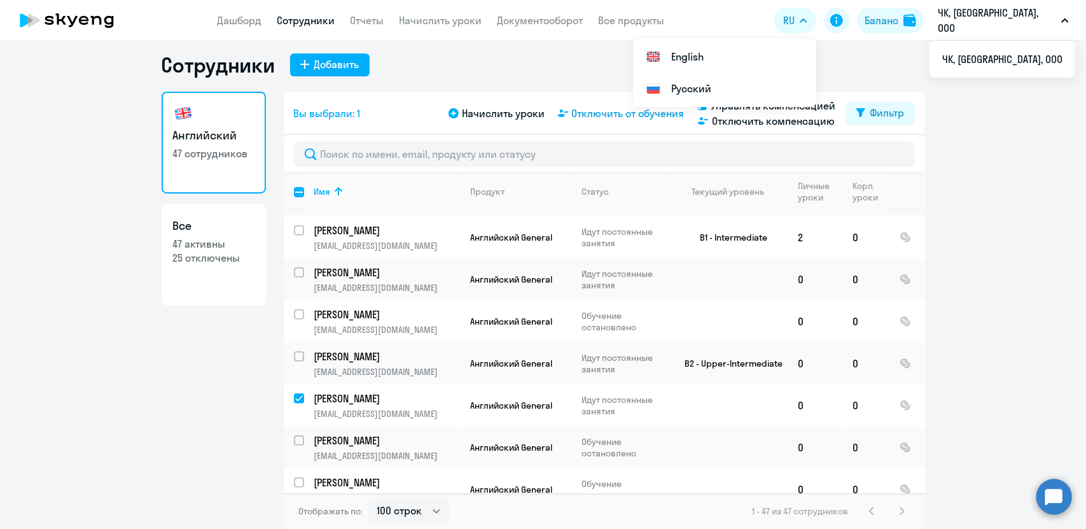
click at [603, 114] on span "Отключить от обучения" at bounding box center [628, 113] width 113 height 15
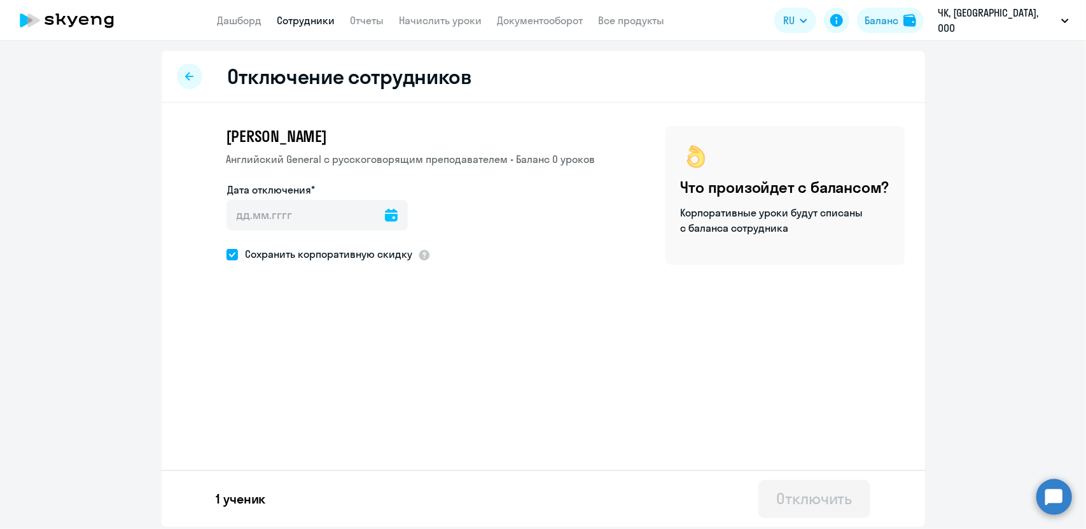
click at [388, 220] on icon at bounding box center [391, 215] width 13 height 13
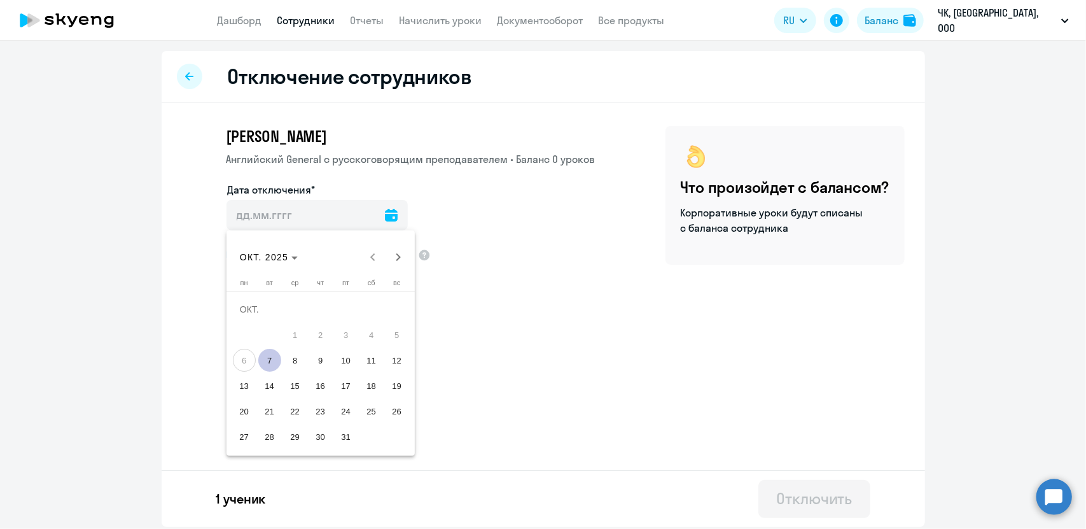
click at [271, 363] on span "7" at bounding box center [269, 360] width 23 height 23
type input "[DATE]"
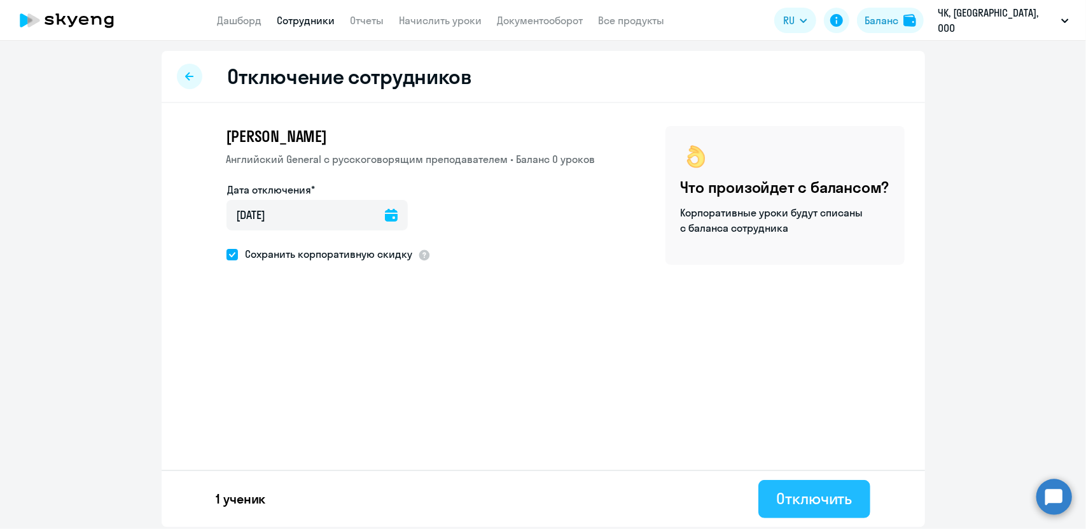
click at [814, 485] on button "Отключить" at bounding box center [813, 499] width 111 height 38
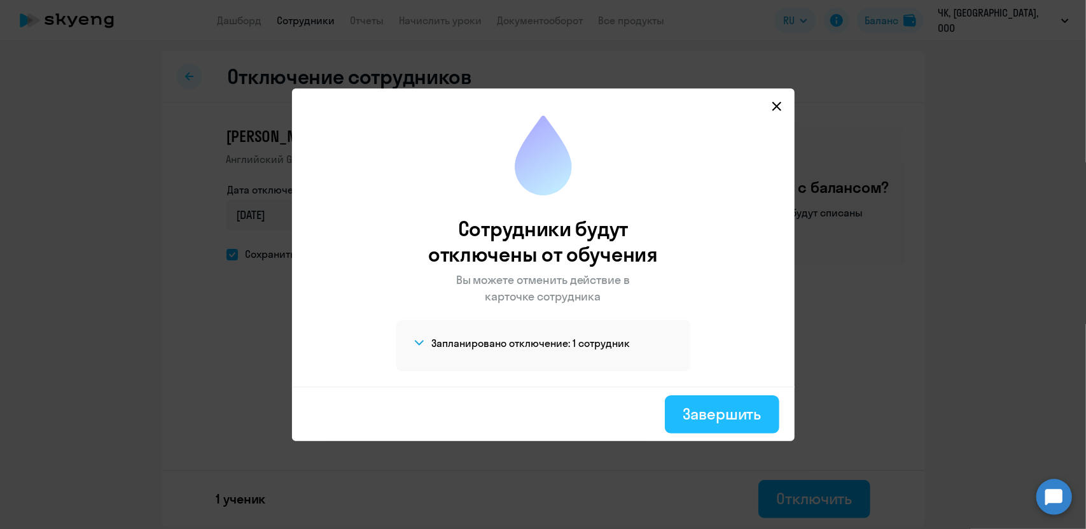
click at [729, 412] on div "Завершить" at bounding box center [722, 413] width 78 height 20
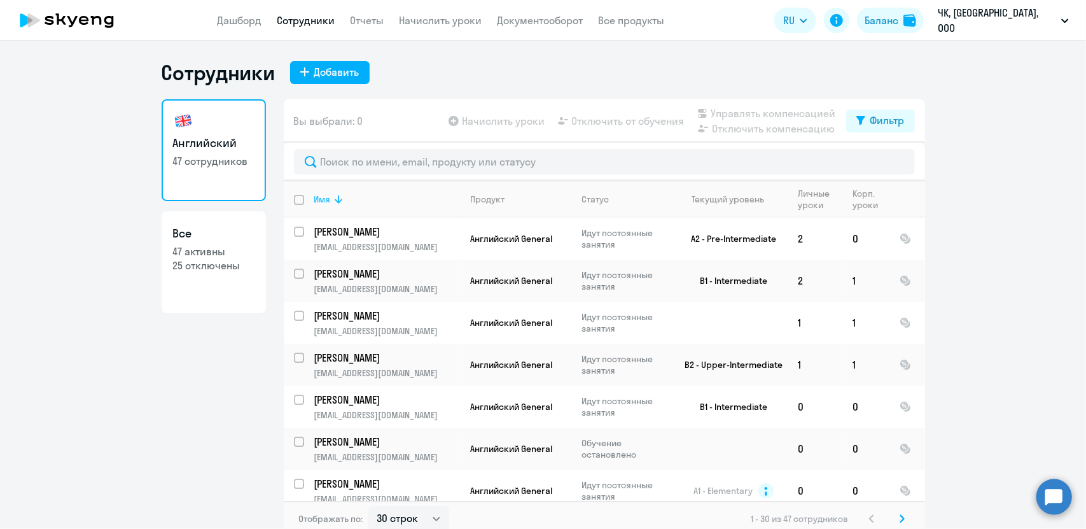
click at [322, 195] on div "Имя" at bounding box center [322, 198] width 17 height 11
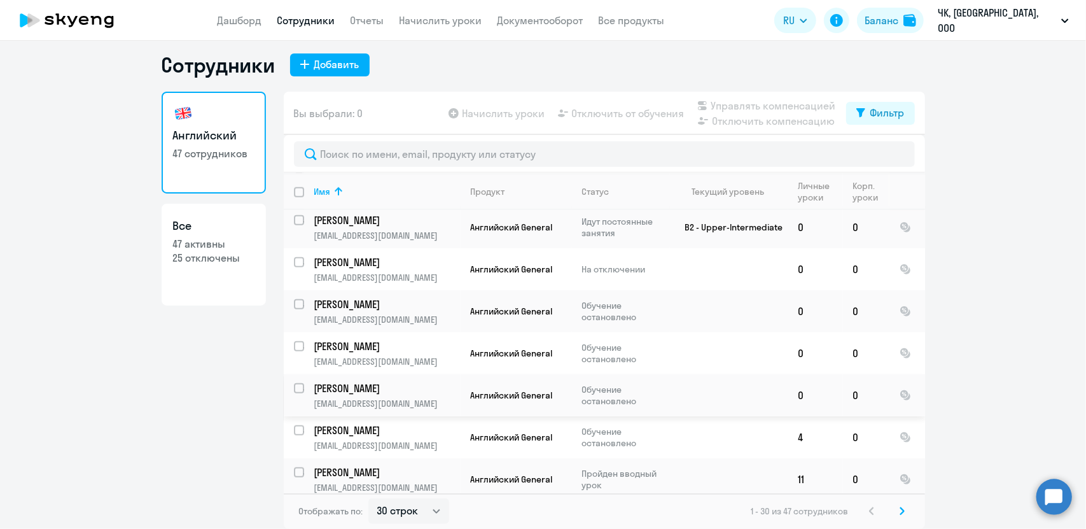
scroll to position [963, 0]
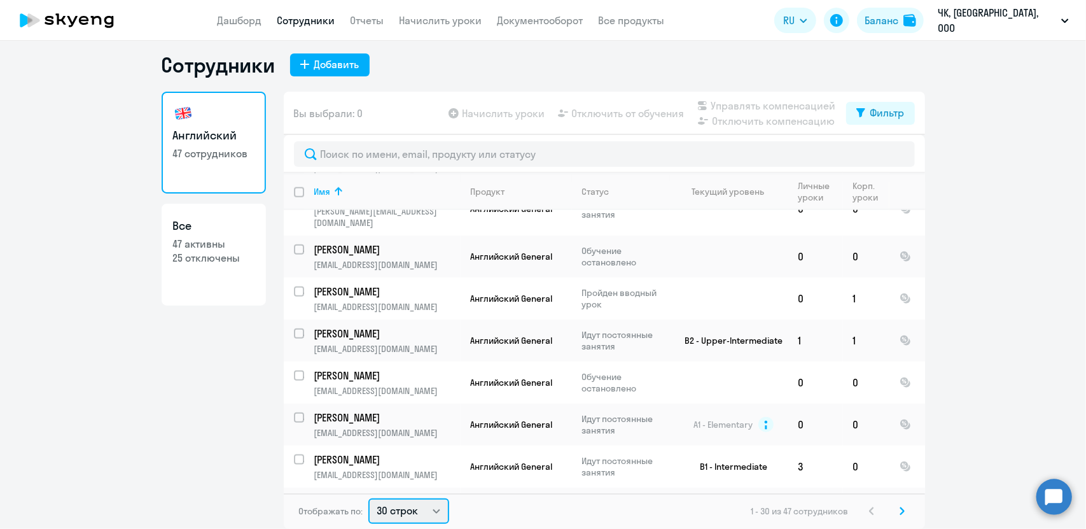
click at [394, 508] on select "30 строк 50 строк 100 строк" at bounding box center [408, 510] width 81 height 25
select select "50"
click at [368, 498] on select "30 строк 50 строк 100 строк" at bounding box center [408, 510] width 81 height 25
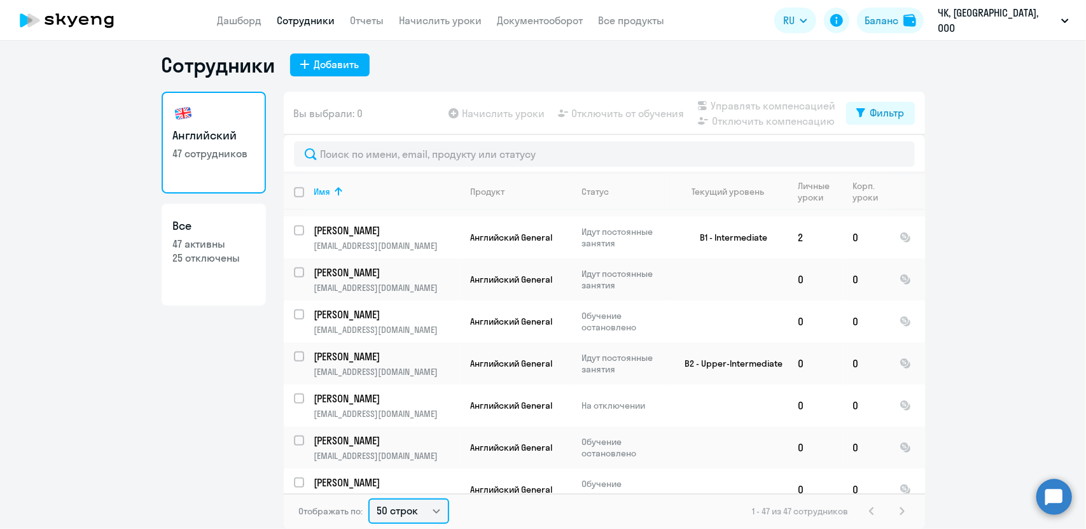
scroll to position [573, 0]
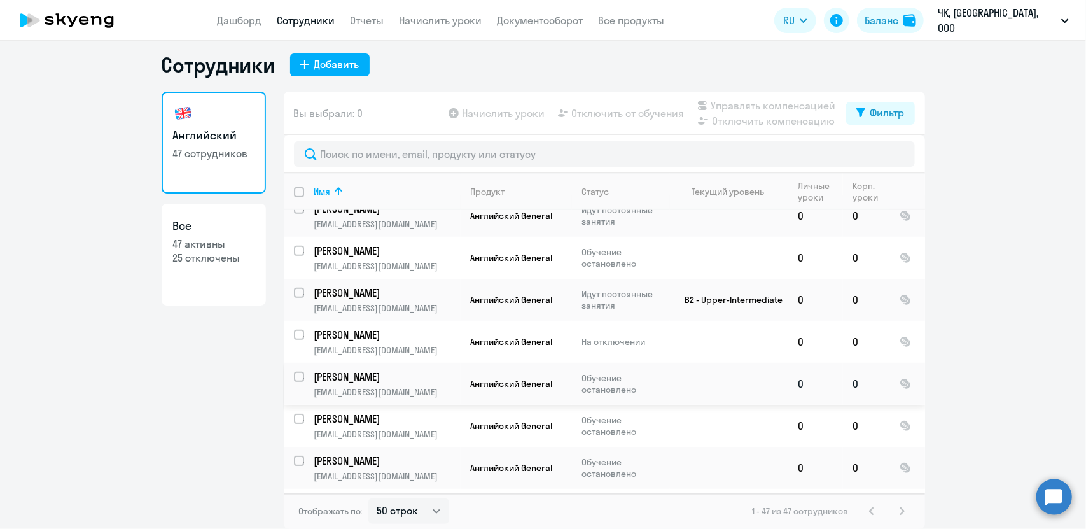
click at [294, 372] on input "select row 38134916" at bounding box center [306, 384] width 25 height 25
checkbox input "true"
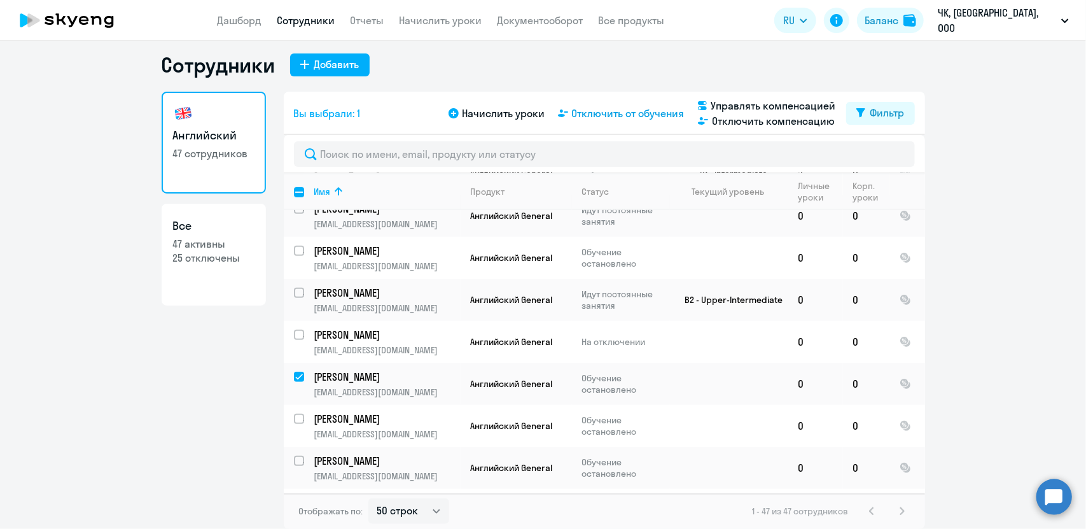
click at [592, 110] on span "Отключить от обучения" at bounding box center [628, 113] width 113 height 15
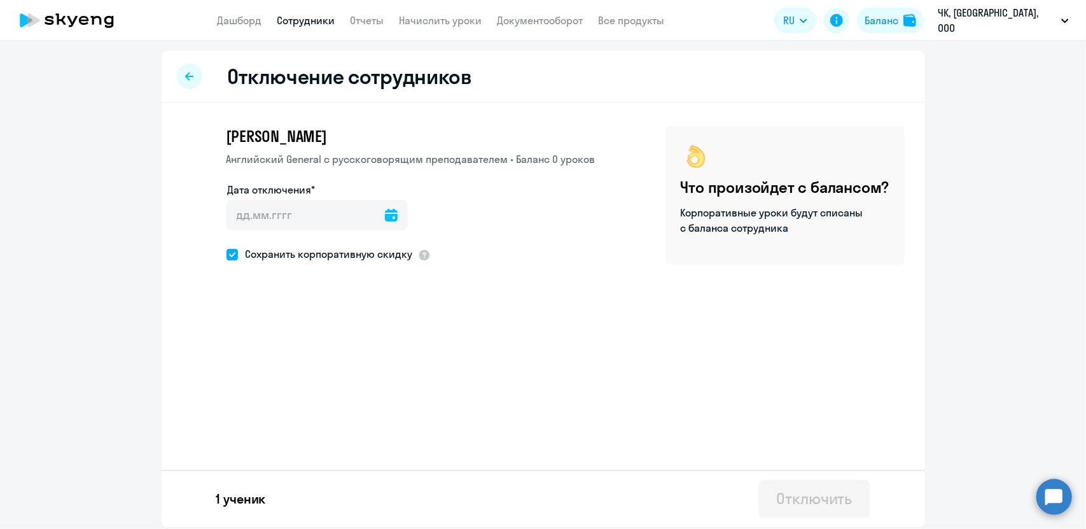
click at [388, 217] on icon at bounding box center [391, 215] width 13 height 13
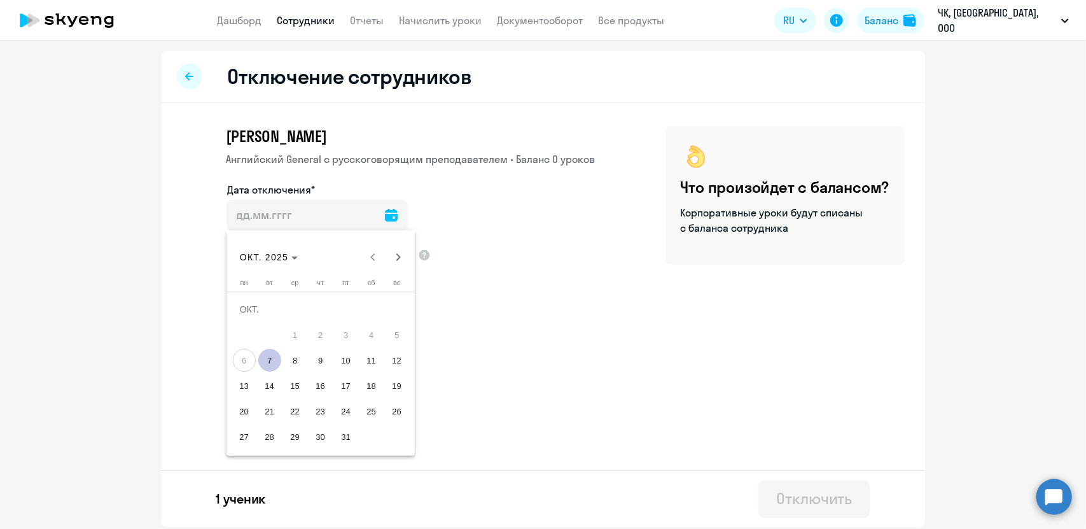
click at [276, 360] on span "7" at bounding box center [269, 360] width 23 height 23
type input "[DATE]"
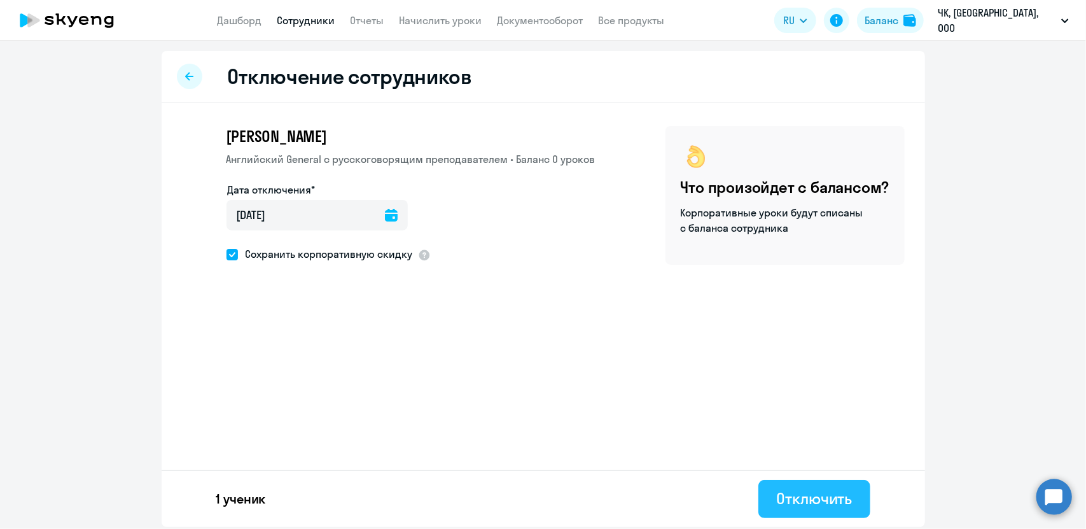
click at [810, 501] on div "Отключить" at bounding box center [814, 498] width 76 height 20
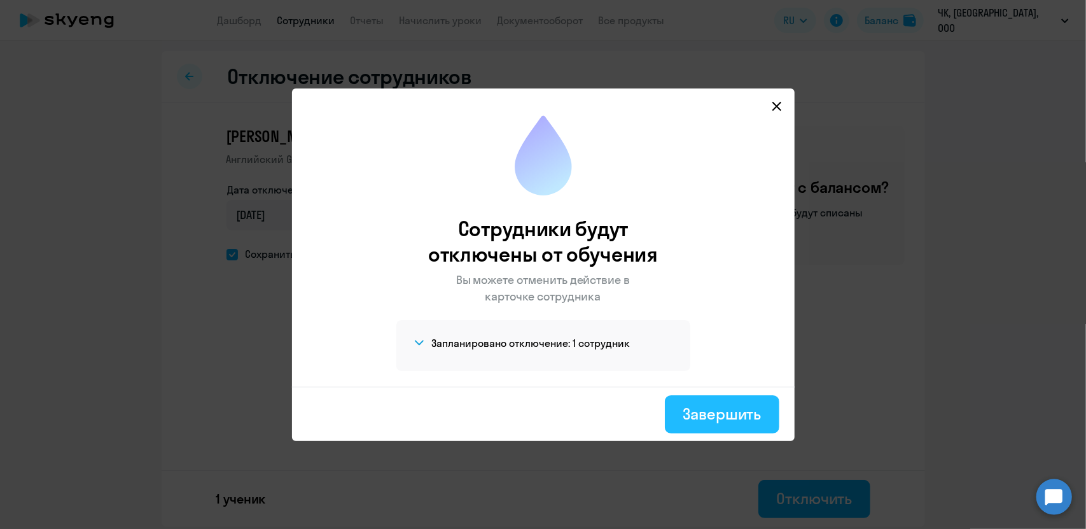
click at [719, 401] on button "Завершить" at bounding box center [722, 414] width 114 height 38
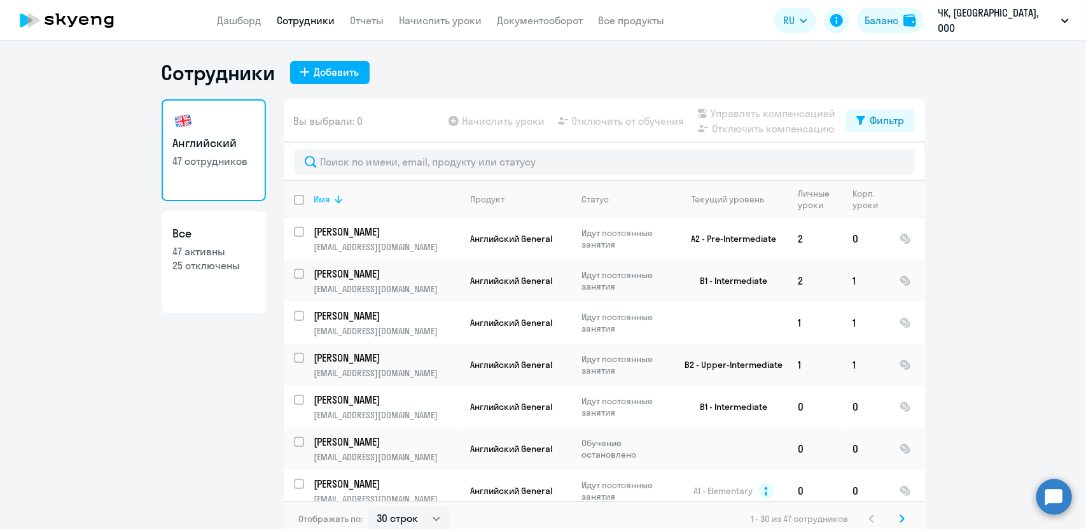
click at [331, 195] on icon at bounding box center [338, 199] width 15 height 15
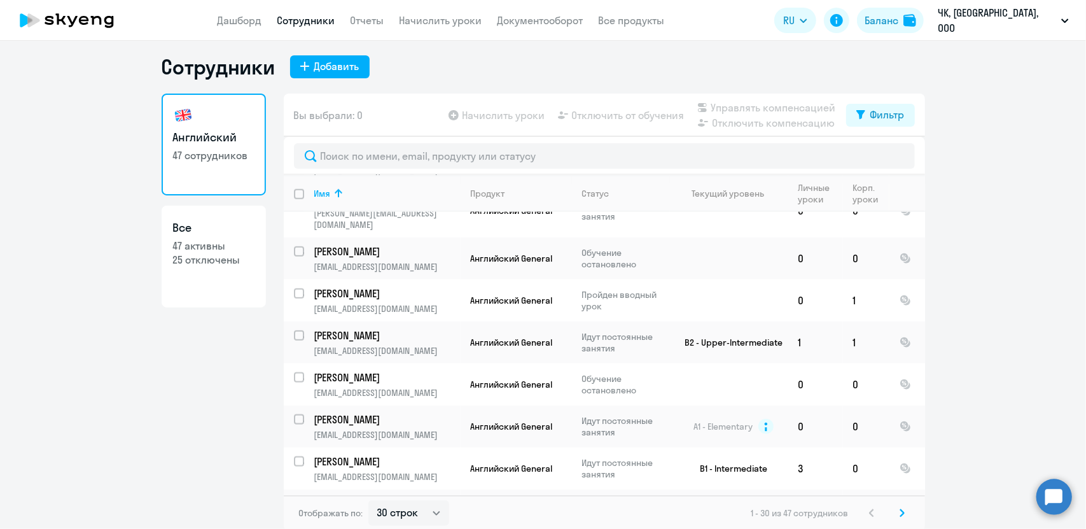
scroll to position [8, 0]
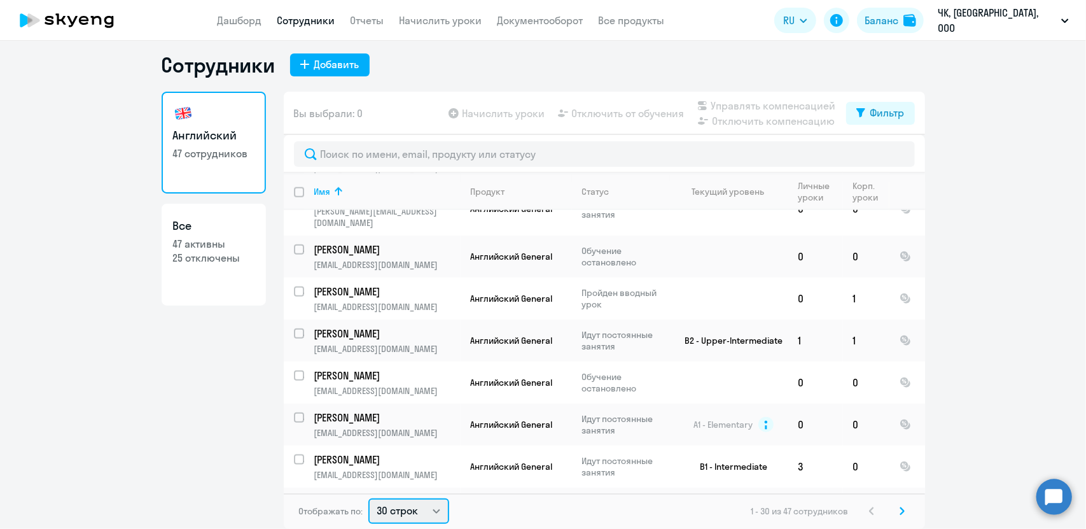
click at [389, 510] on select "30 строк 50 строк 100 строк" at bounding box center [408, 510] width 81 height 25
select select "50"
click at [368, 498] on select "30 строк 50 строк 100 строк" at bounding box center [408, 510] width 81 height 25
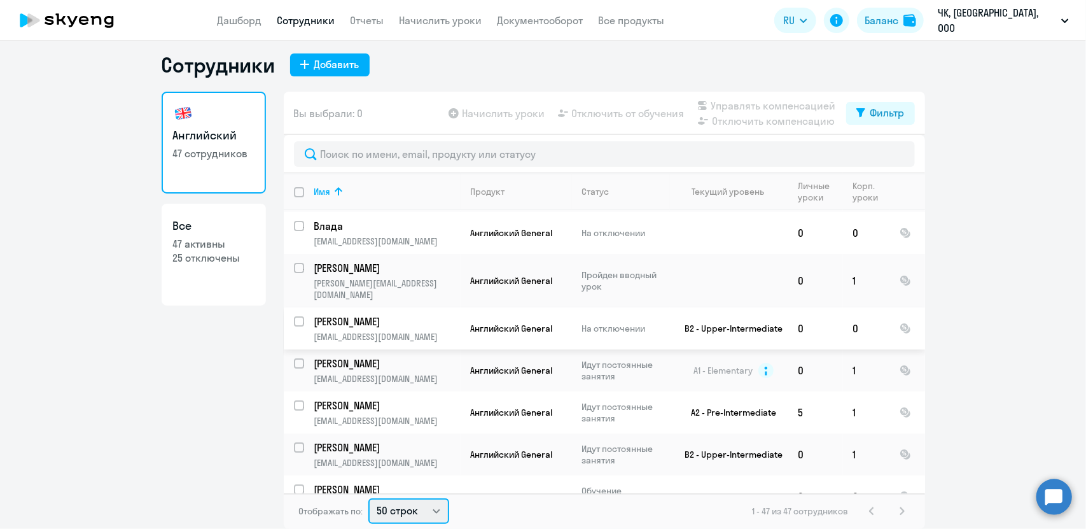
scroll to position [382, 0]
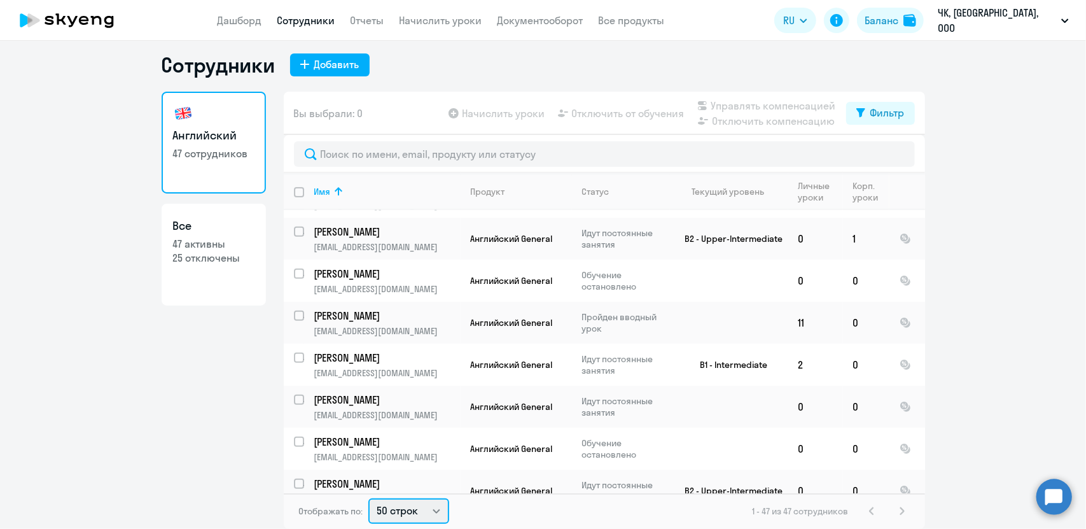
click at [398, 510] on select "30 строк 50 строк 100 строк" at bounding box center [408, 510] width 81 height 25
click at [237, 414] on div "Английский 47 сотрудников Все 47 активны 25 отключены" at bounding box center [214, 306] width 104 height 429
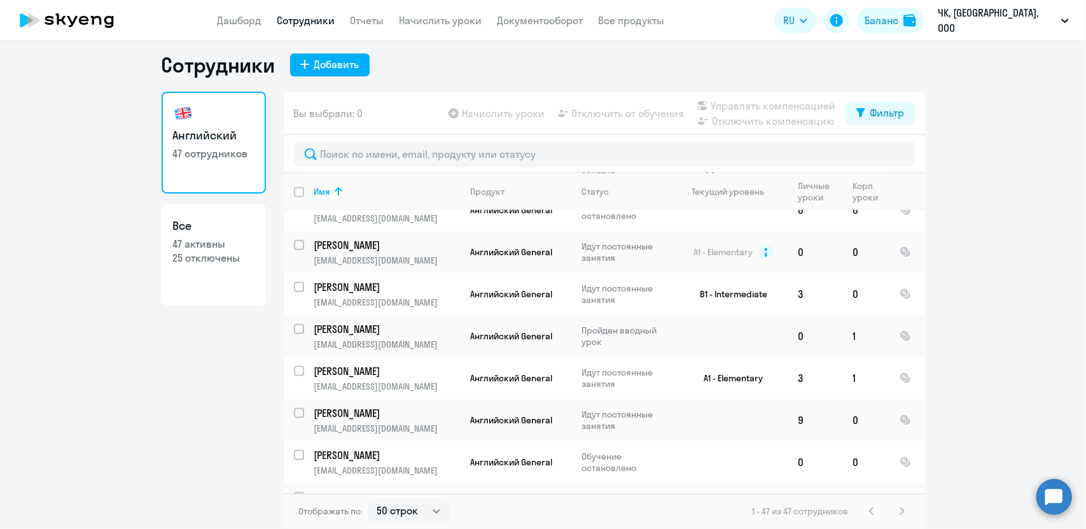
scroll to position [1144, 0]
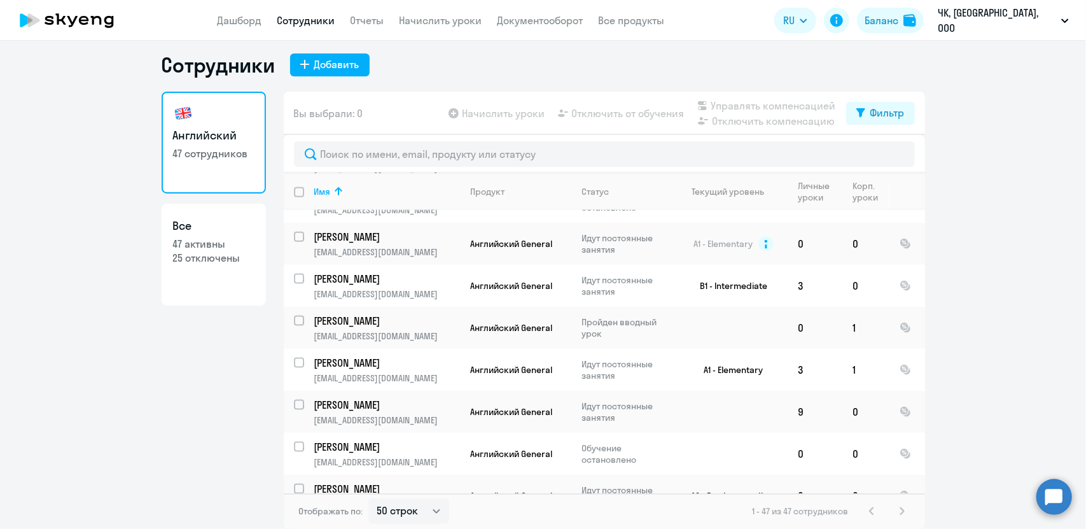
click at [251, 419] on div "Английский 47 сотрудников Все 47 активны 25 отключены" at bounding box center [214, 306] width 104 height 429
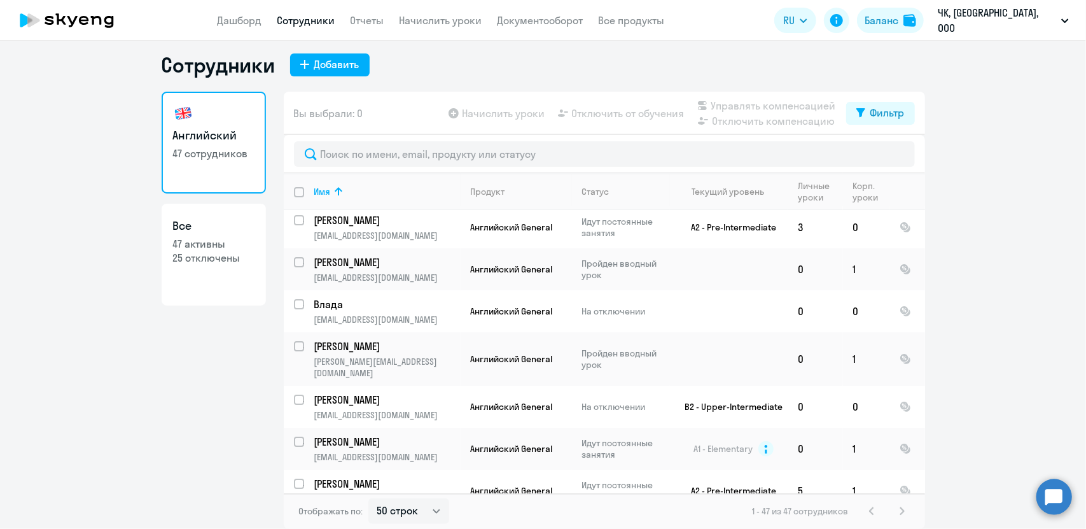
scroll to position [0, 0]
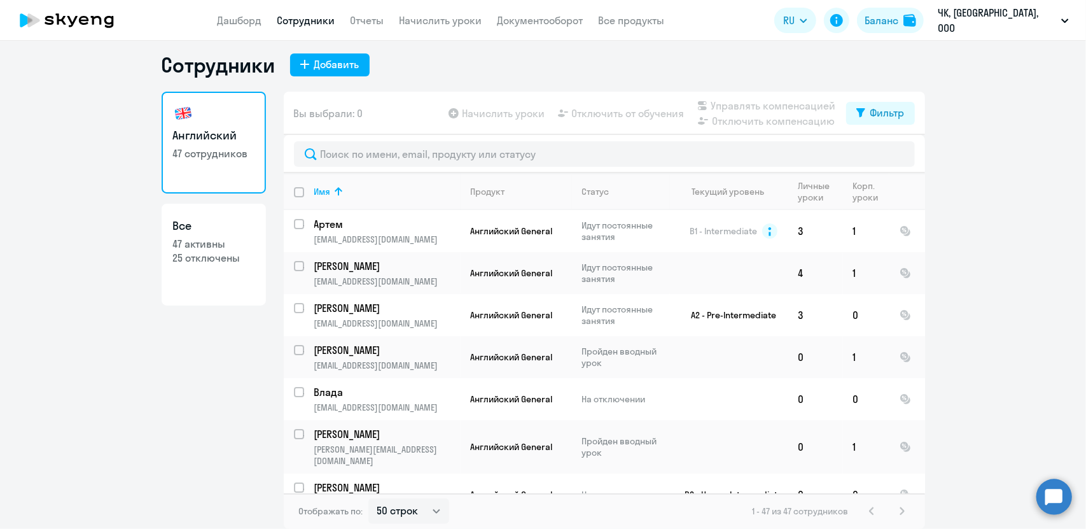
click at [206, 236] on link "Все 47 активны 25 отключены" at bounding box center [214, 255] width 104 height 102
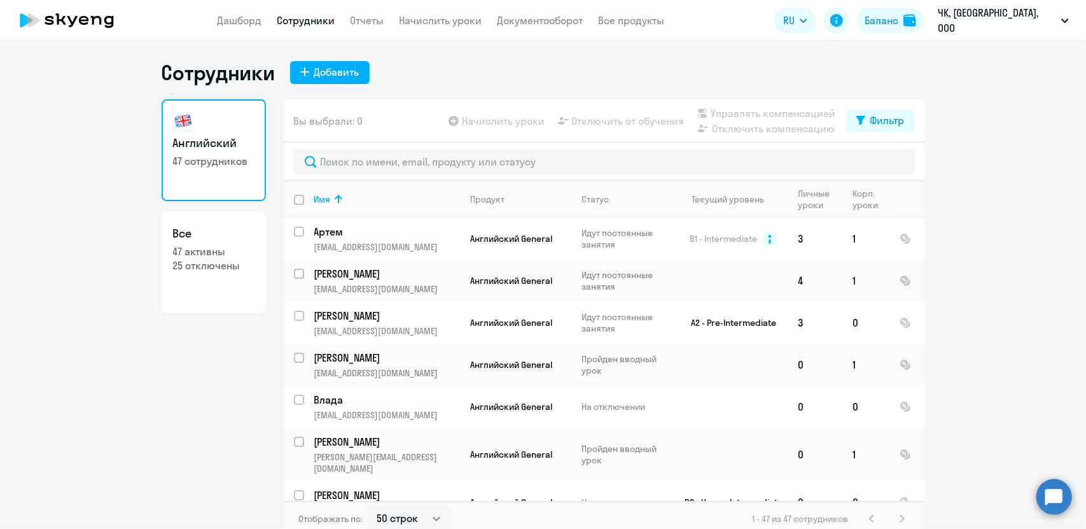
select select "30"
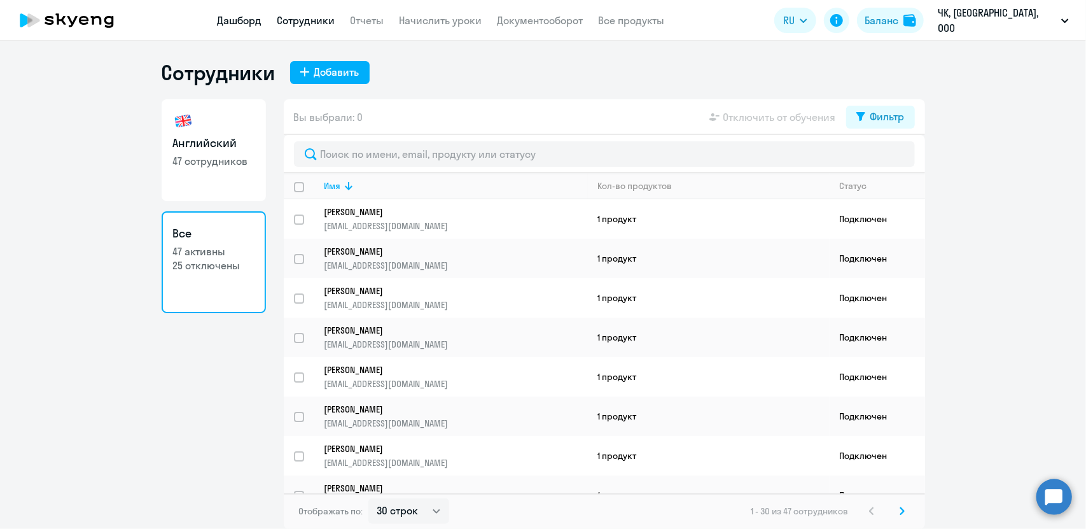
click at [255, 24] on link "Дашборд" at bounding box center [240, 20] width 45 height 13
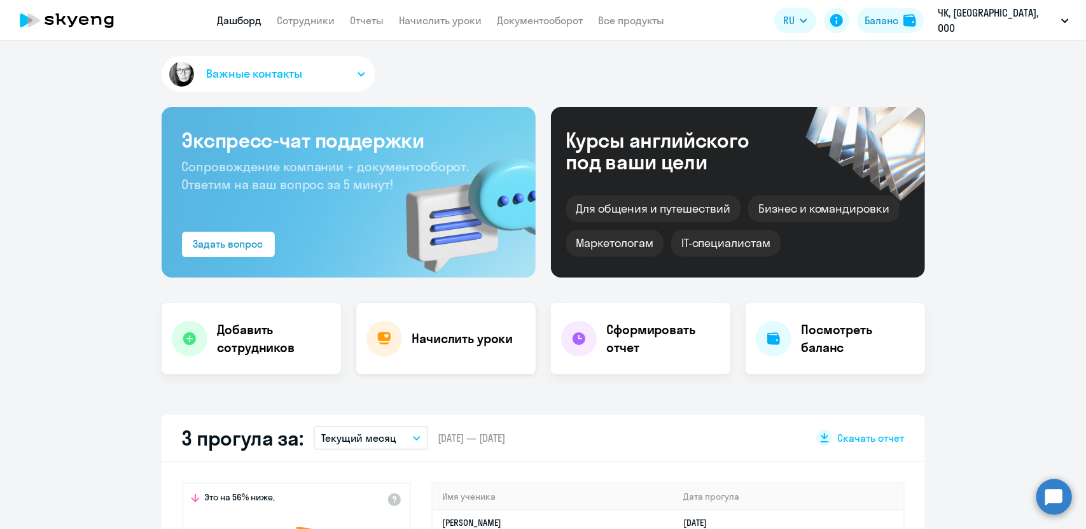
scroll to position [255, 0]
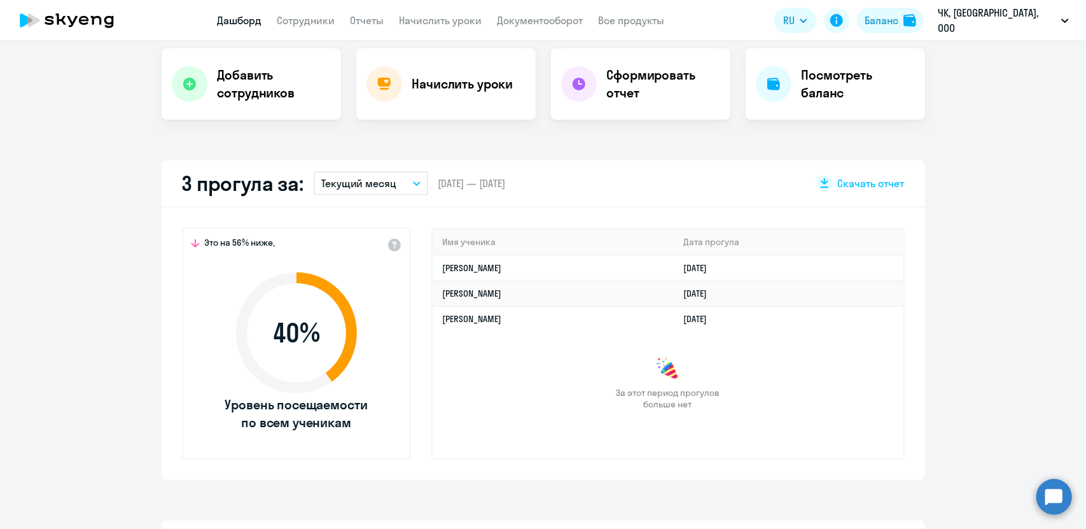
select select "30"
click at [75, 24] on icon at bounding box center [67, 20] width 112 height 32
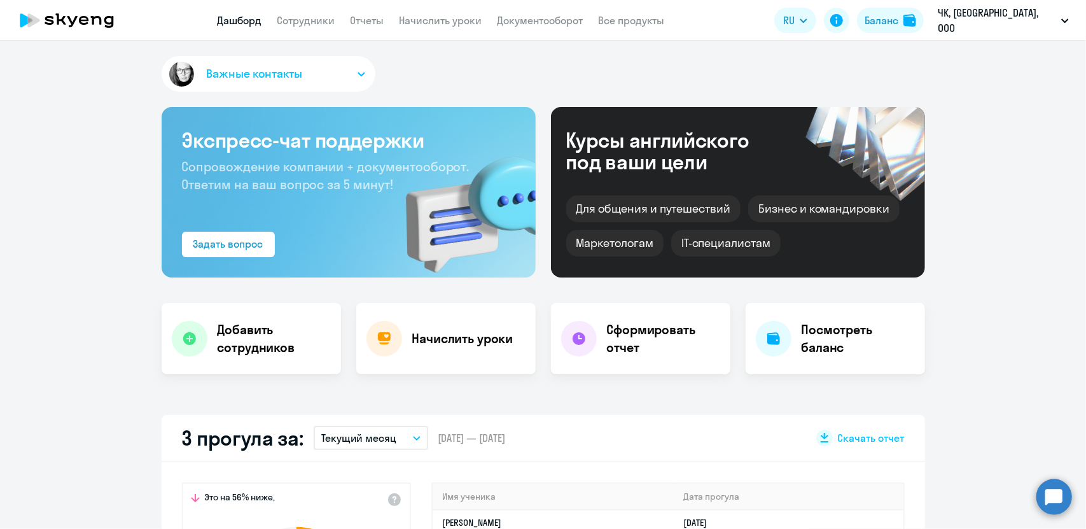
click at [67, 24] on icon at bounding box center [67, 20] width 112 height 32
click at [20, 21] on icon at bounding box center [26, 20] width 13 height 14
click at [73, 12] on icon at bounding box center [67, 20] width 112 height 32
click at [328, 22] on link "Сотрудники" at bounding box center [306, 20] width 58 height 13
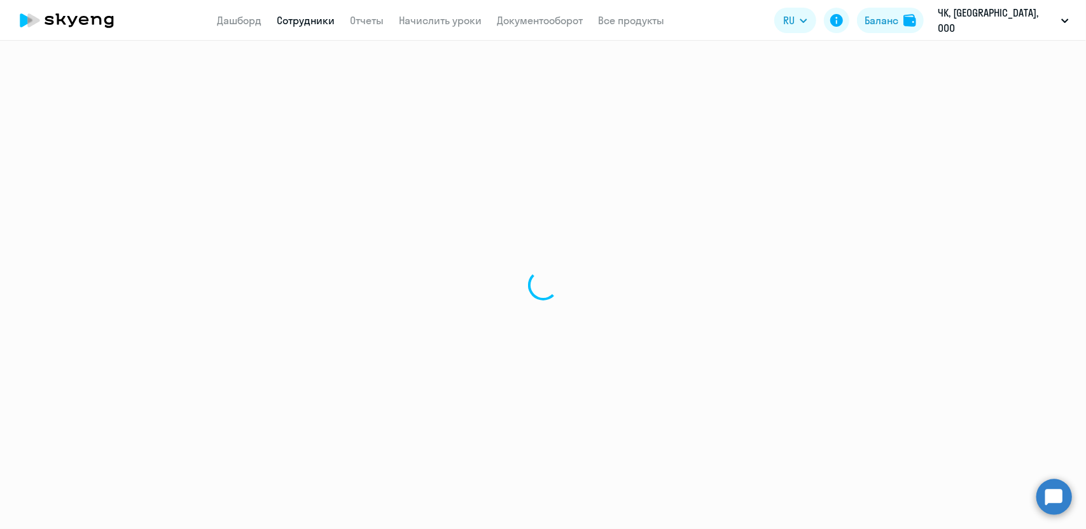
select select "30"
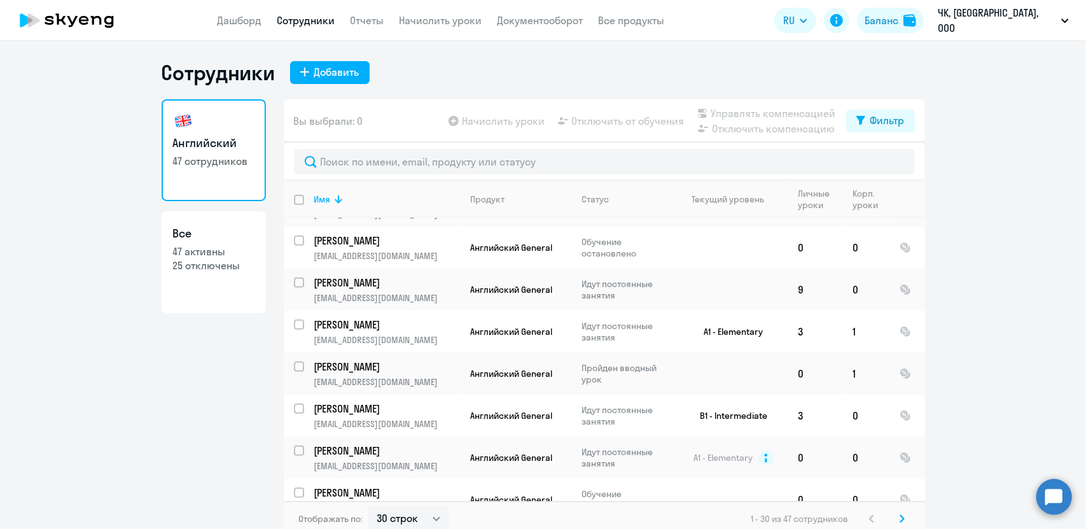
scroll to position [382, 0]
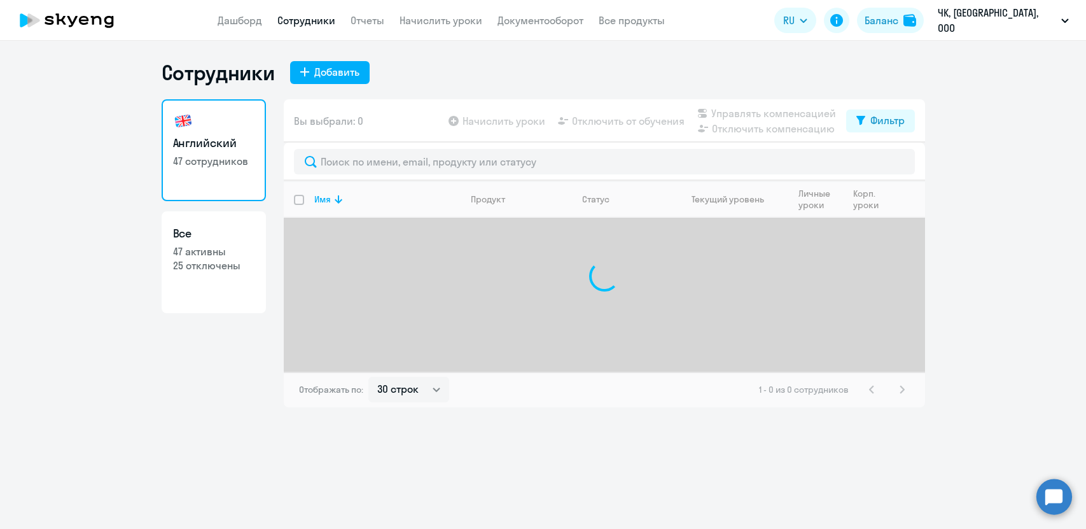
select select "30"
